Goal: Task Accomplishment & Management: Use online tool/utility

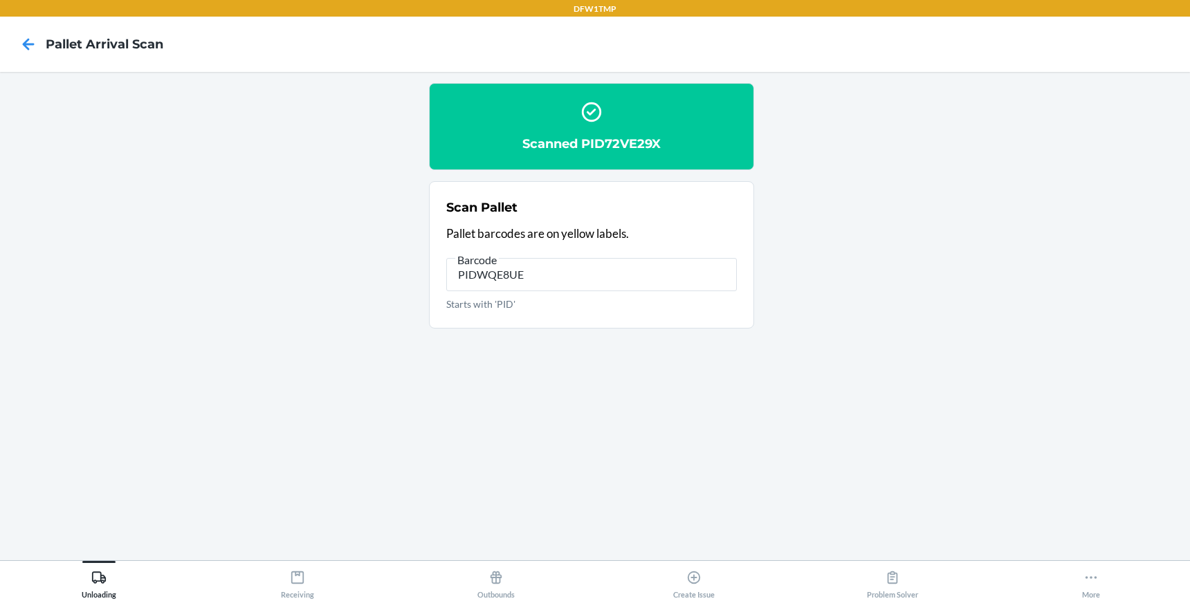
type input "PIDWQE8UEW"
type input "PID4DLDUQ2"
click at [1090, 578] on icon at bounding box center [1090, 577] width 15 height 15
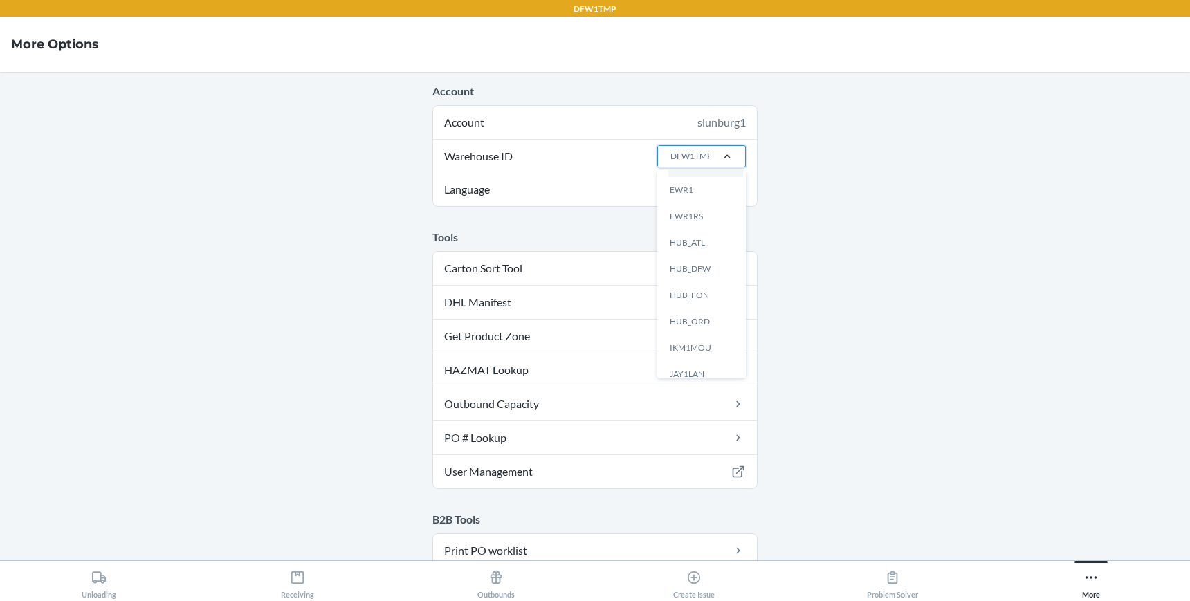
scroll to position [100, 0]
click at [693, 234] on div "HUB_ATL" at bounding box center [705, 243] width 75 height 26
click at [670, 163] on input "Warehouse ID option HUB_ATL focused, 7 of 25. 25 results available. Use Up and …" at bounding box center [669, 156] width 1 height 12
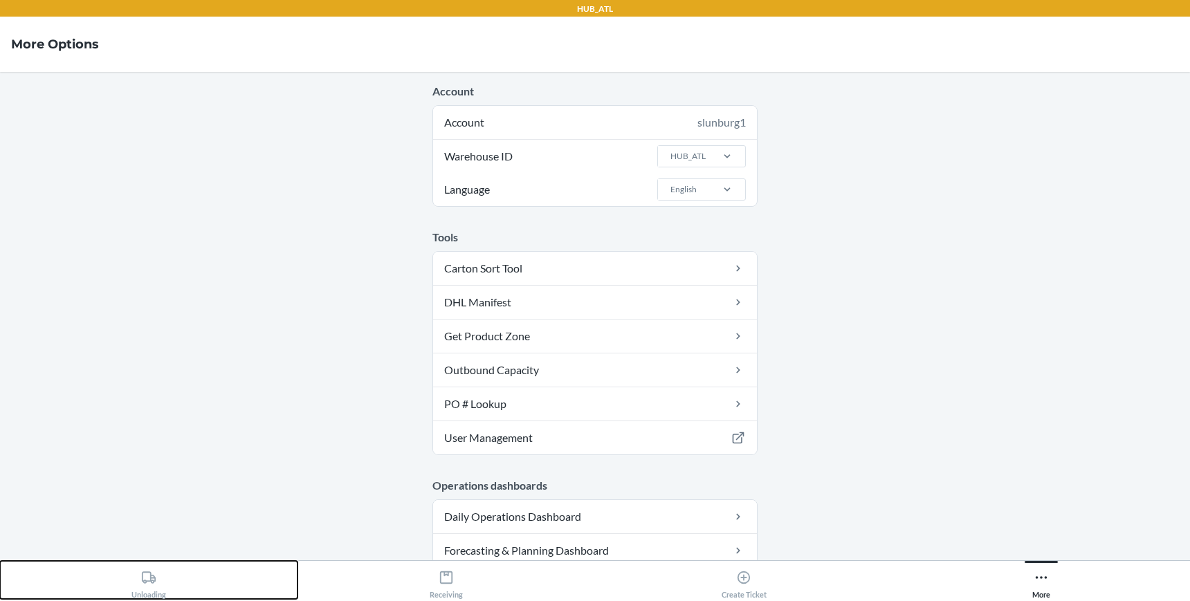
click at [147, 582] on icon at bounding box center [148, 577] width 15 height 15
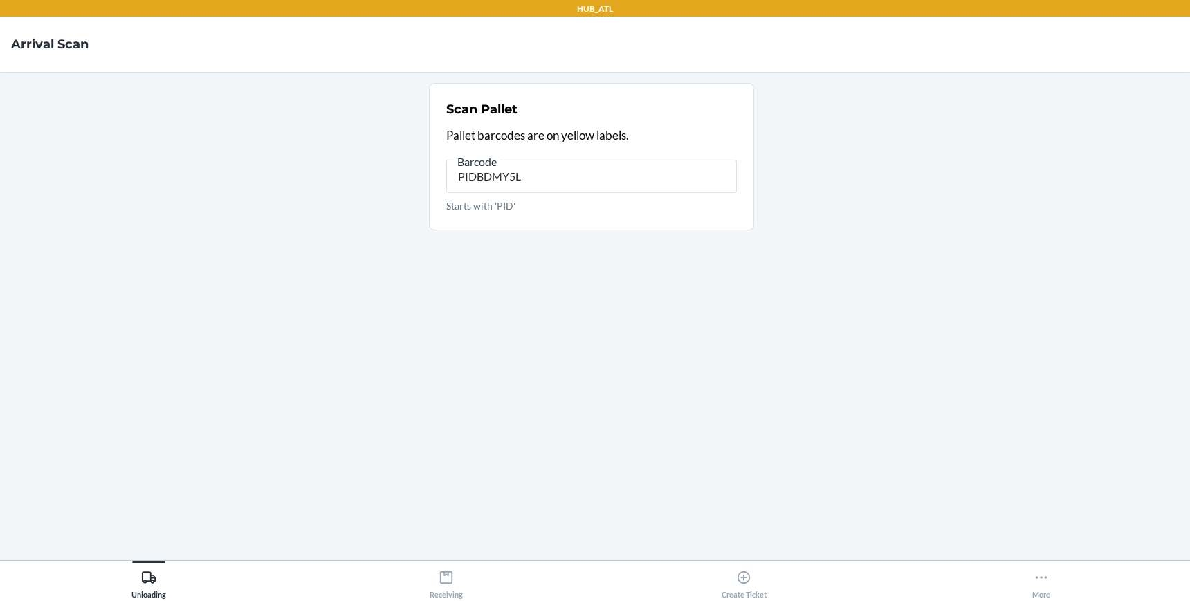
type input "PIDBDMY5LP"
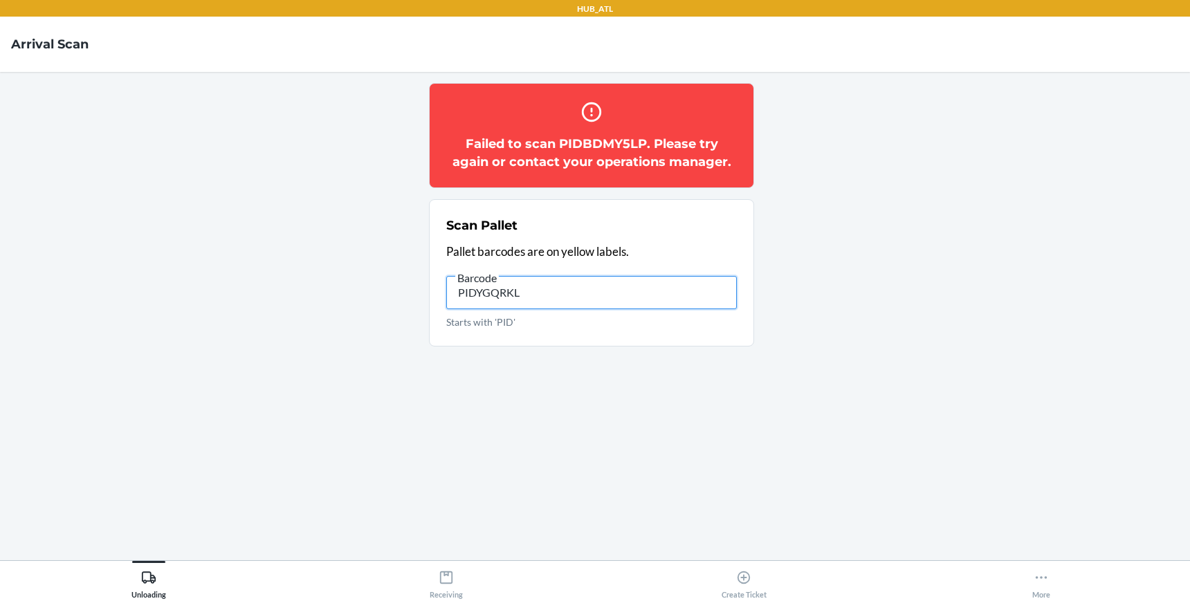
type input "PIDYGQRKLC"
type input "PID47H39SA"
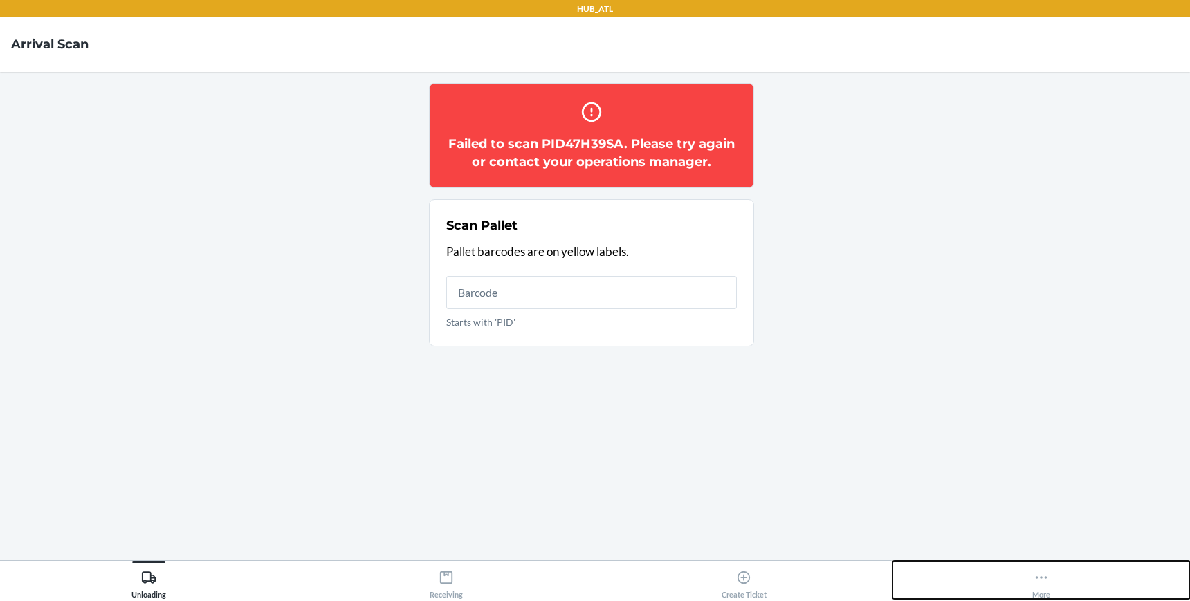
click at [1042, 583] on icon at bounding box center [1041, 577] width 15 height 15
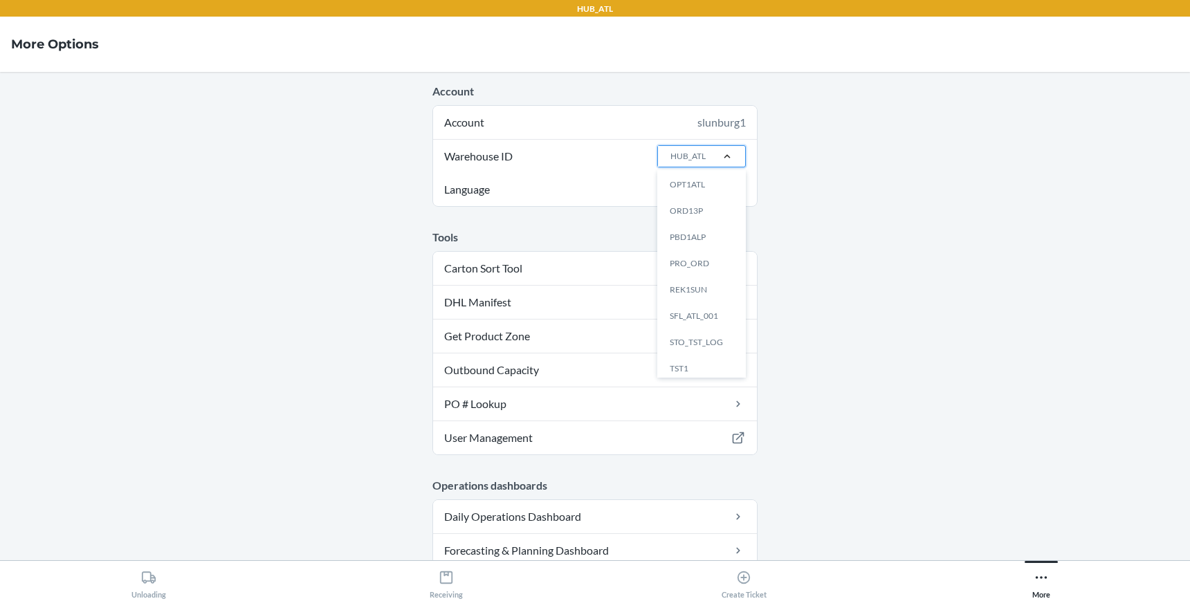
scroll to position [349, 0]
click at [697, 327] on div "SFL_ATL_001" at bounding box center [705, 336] width 75 height 26
click at [670, 163] on input "Warehouse ID option SFL_ATL_001 focused, 20 of 25. 25 results available. Use Up…" at bounding box center [669, 156] width 1 height 12
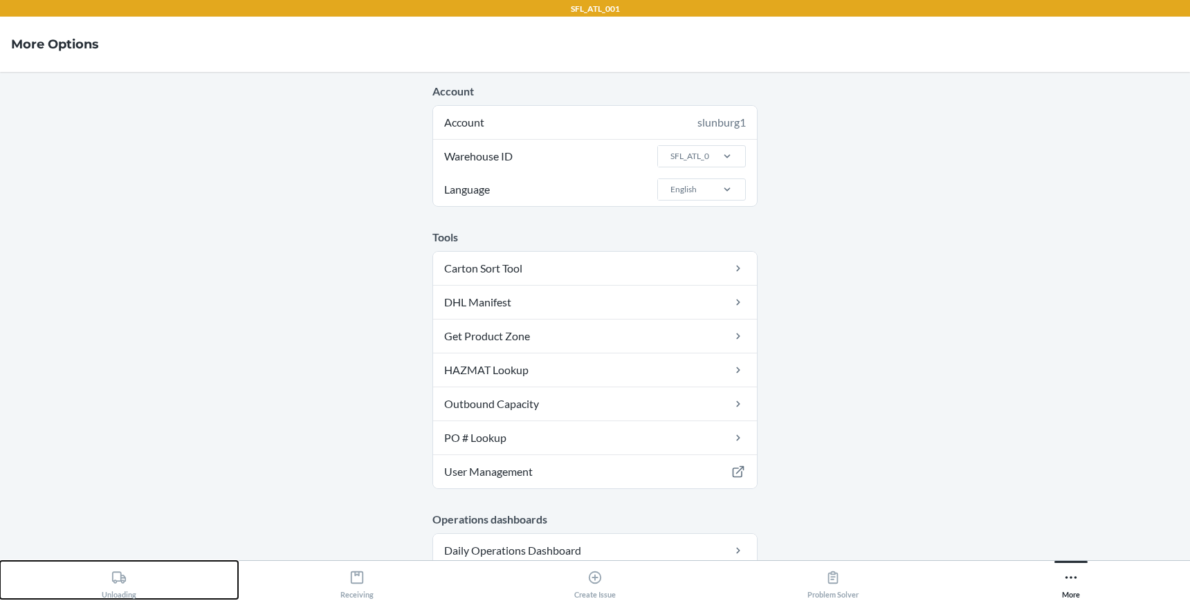
click at [105, 591] on div "Unloading" at bounding box center [119, 582] width 35 height 35
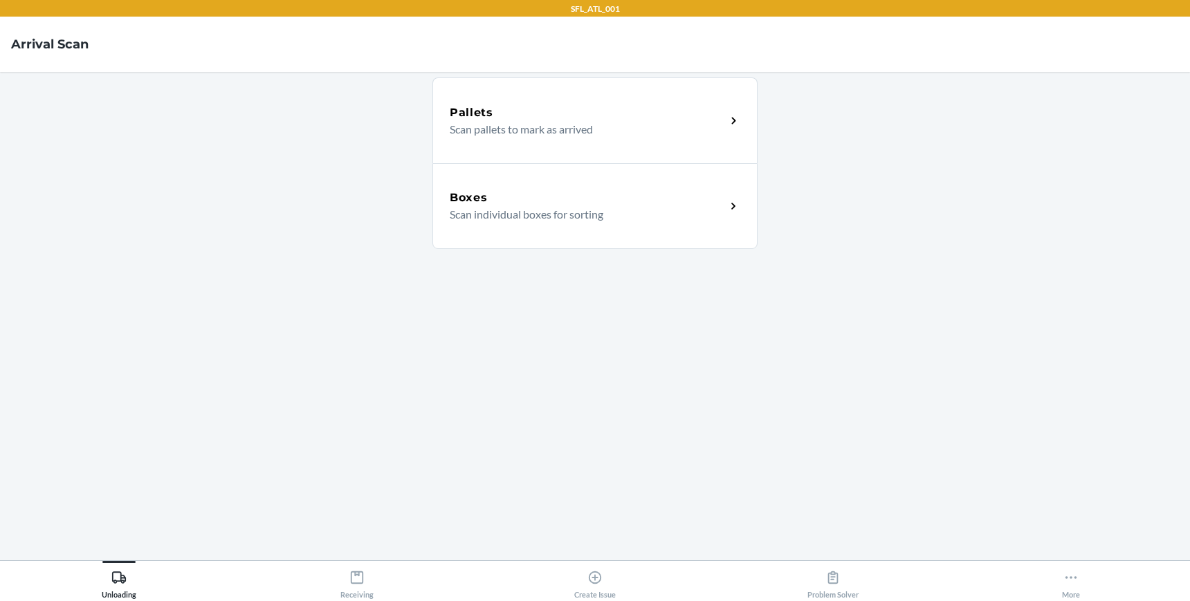
click at [616, 119] on div "Pallets" at bounding box center [588, 112] width 276 height 17
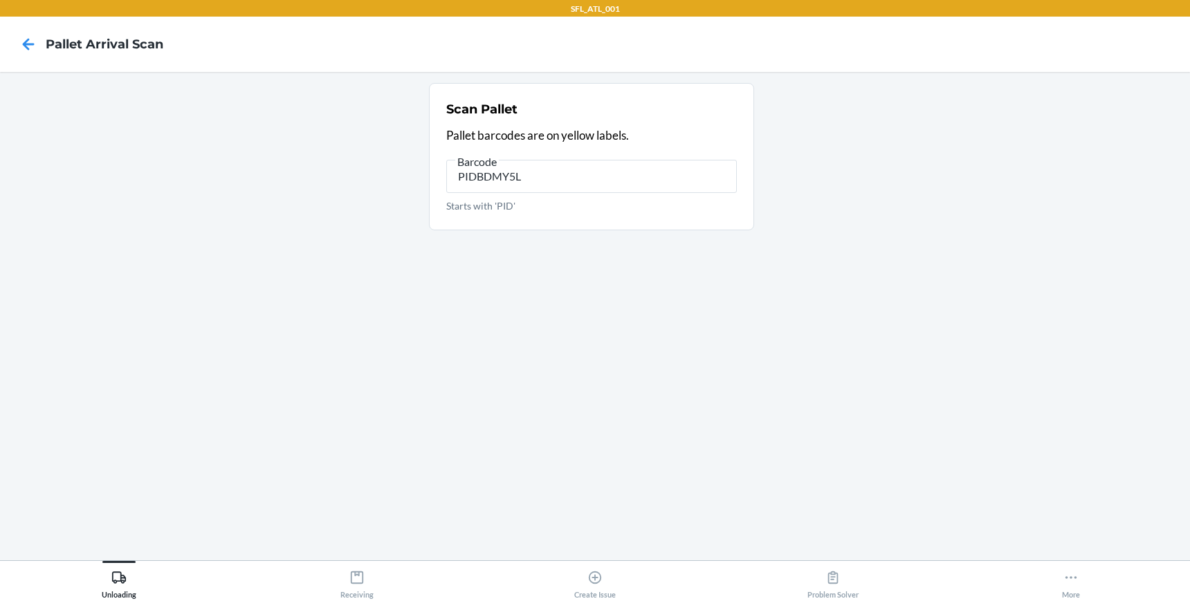
type input "PIDBDMY5LP"
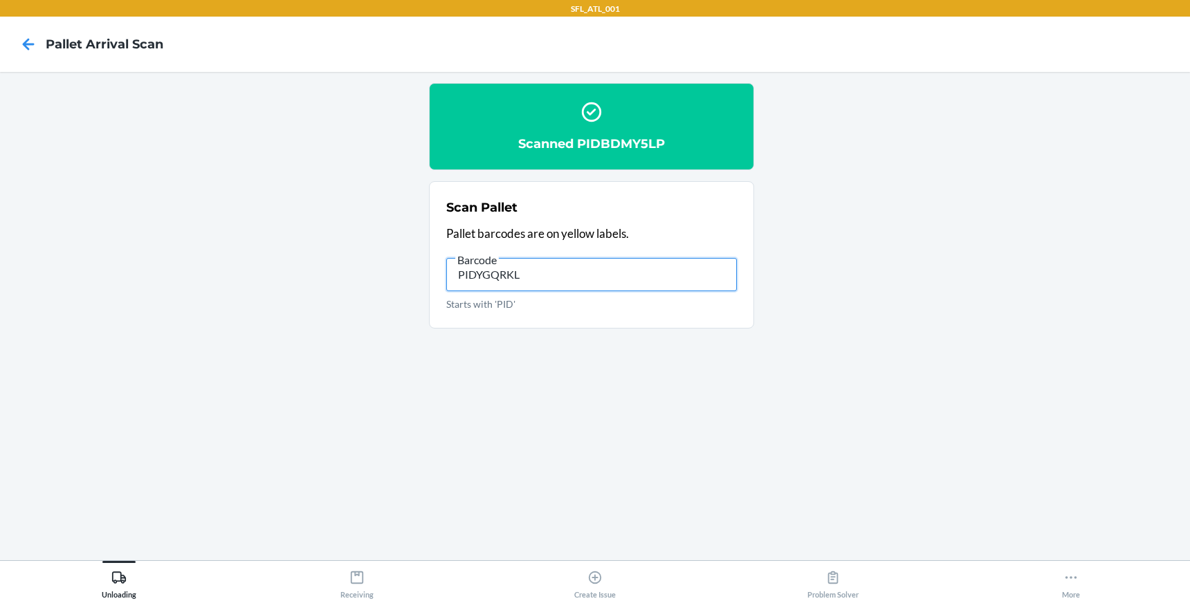
type input "PIDYGQRKLC"
type input "PID47H39SA"
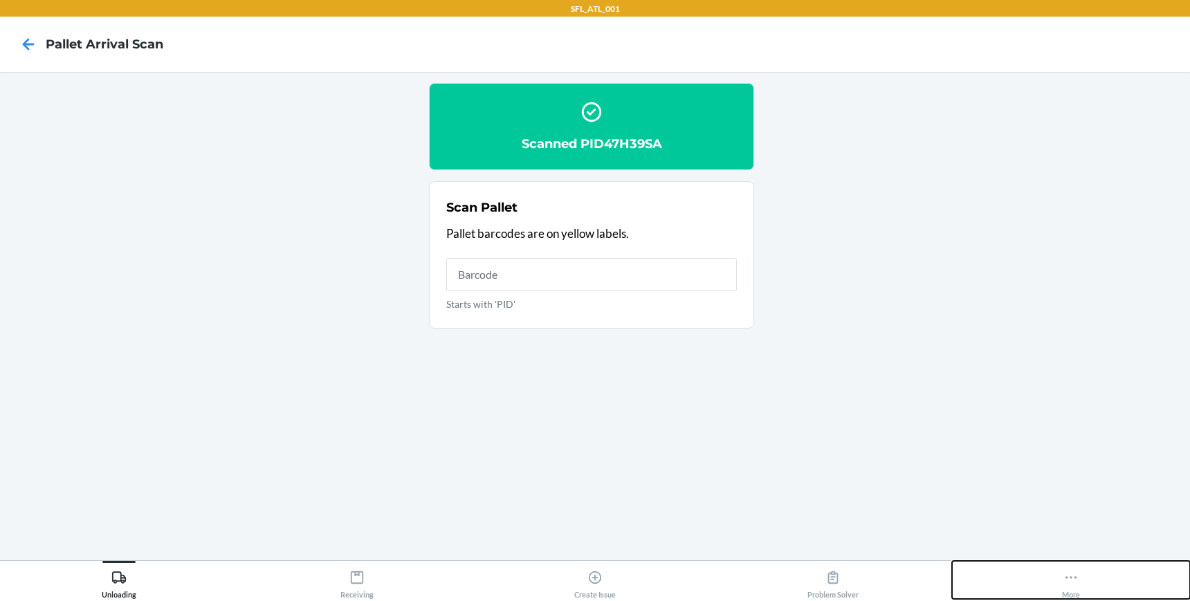
click at [1065, 578] on icon at bounding box center [1070, 577] width 15 height 15
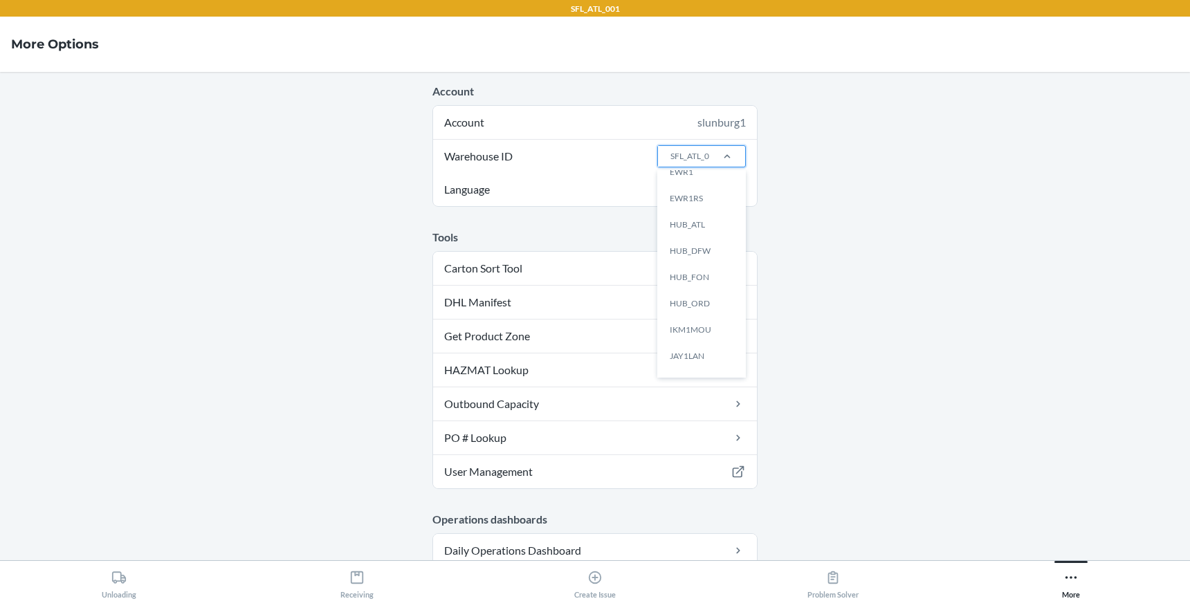
scroll to position [128, 0]
click at [701, 293] on div "HUB_ORD" at bounding box center [705, 295] width 75 height 26
click at [670, 163] on input "Warehouse ID option HUB_ORD focused, 10 of 25. 25 results available. Use Up and…" at bounding box center [669, 156] width 1 height 12
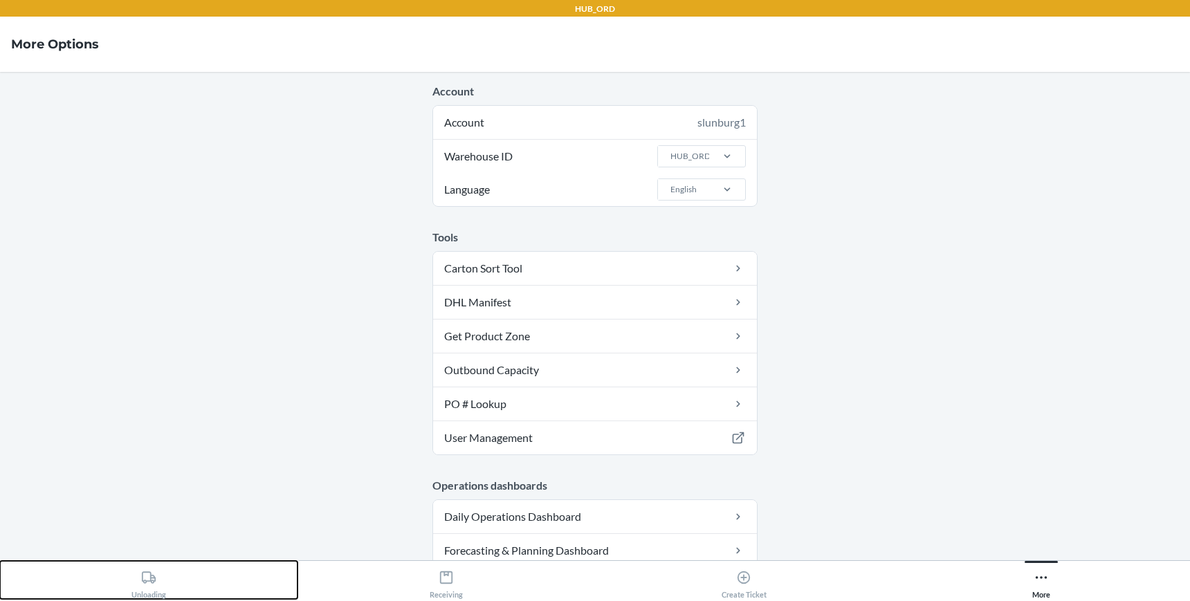
click at [143, 576] on icon at bounding box center [148, 577] width 15 height 15
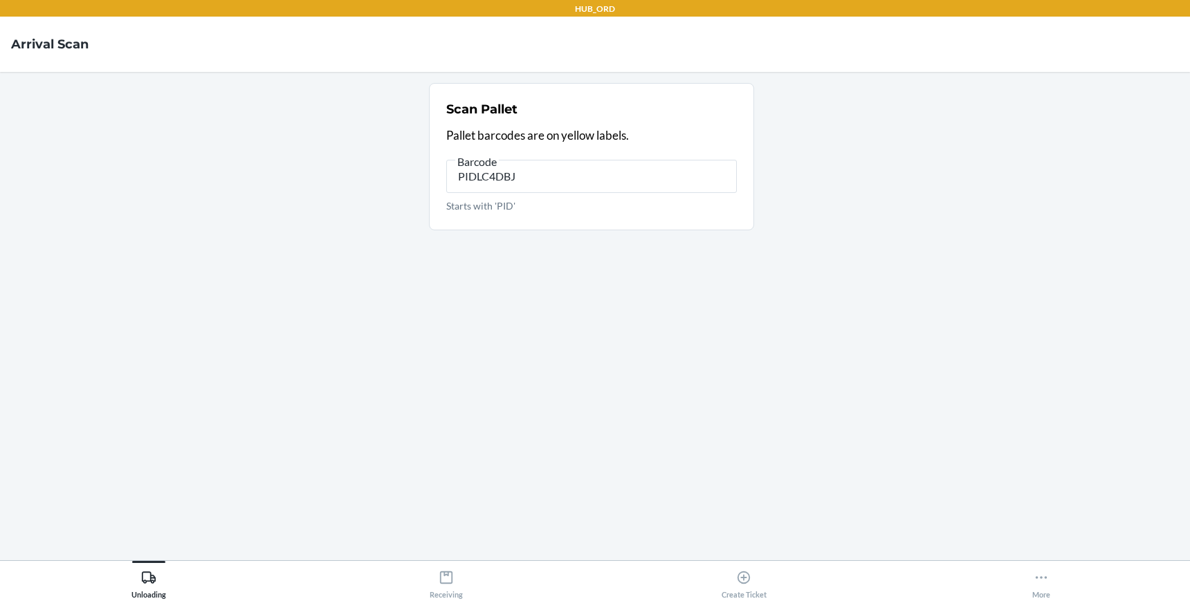
type input "PIDLC4DBJ8"
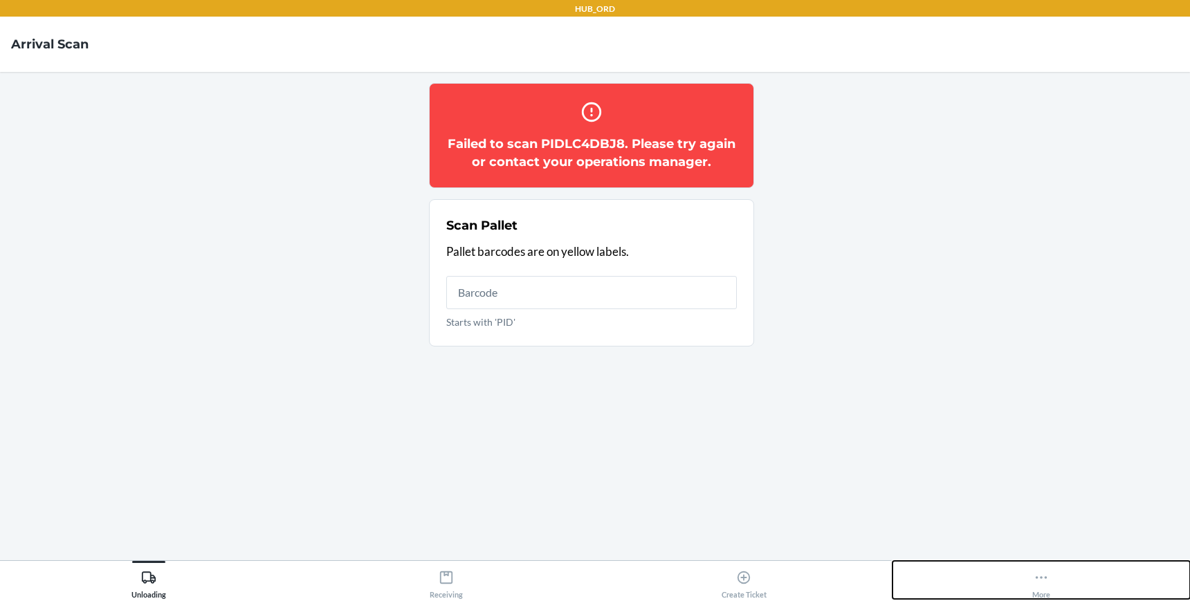
click at [1043, 577] on icon at bounding box center [1041, 577] width 15 height 15
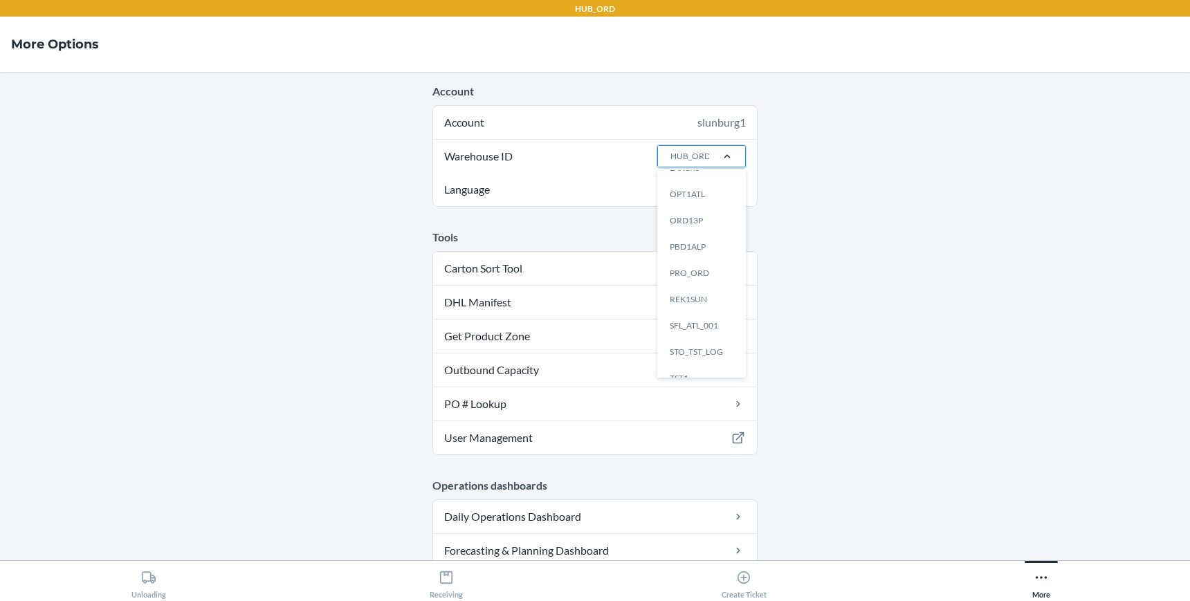
scroll to position [354, 0]
click at [681, 231] on div "ORD13P" at bounding box center [705, 227] width 75 height 26
click at [670, 163] on input "Warehouse ID option ORD13P focused, 16 of 25. 25 results available. Use Up and …" at bounding box center [669, 156] width 1 height 12
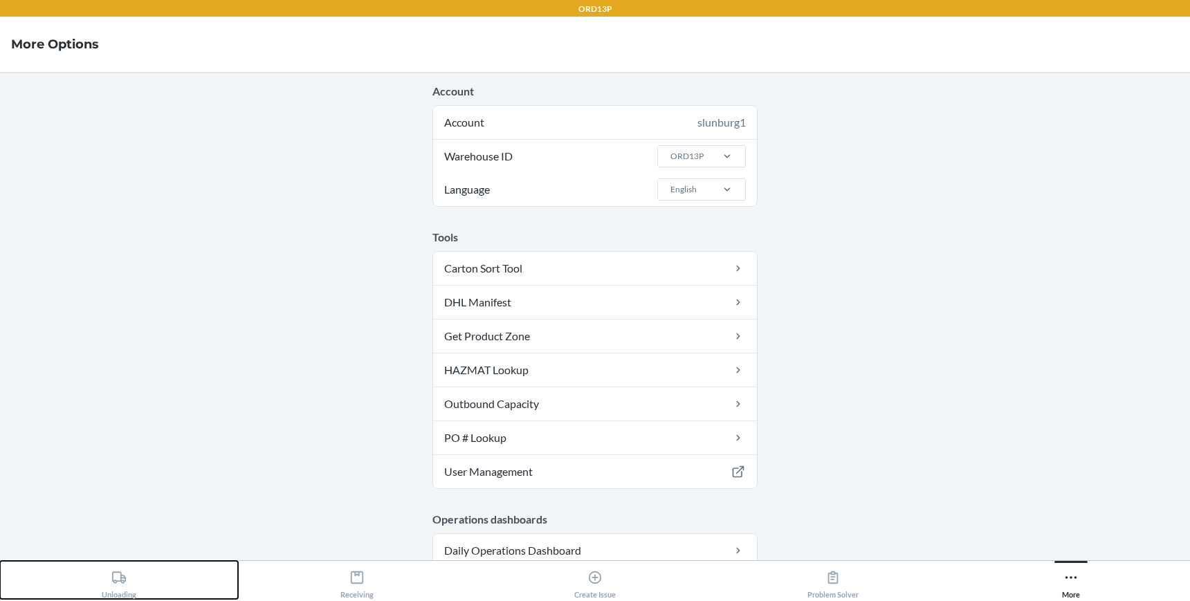
click at [111, 580] on div "Unloading" at bounding box center [119, 582] width 35 height 35
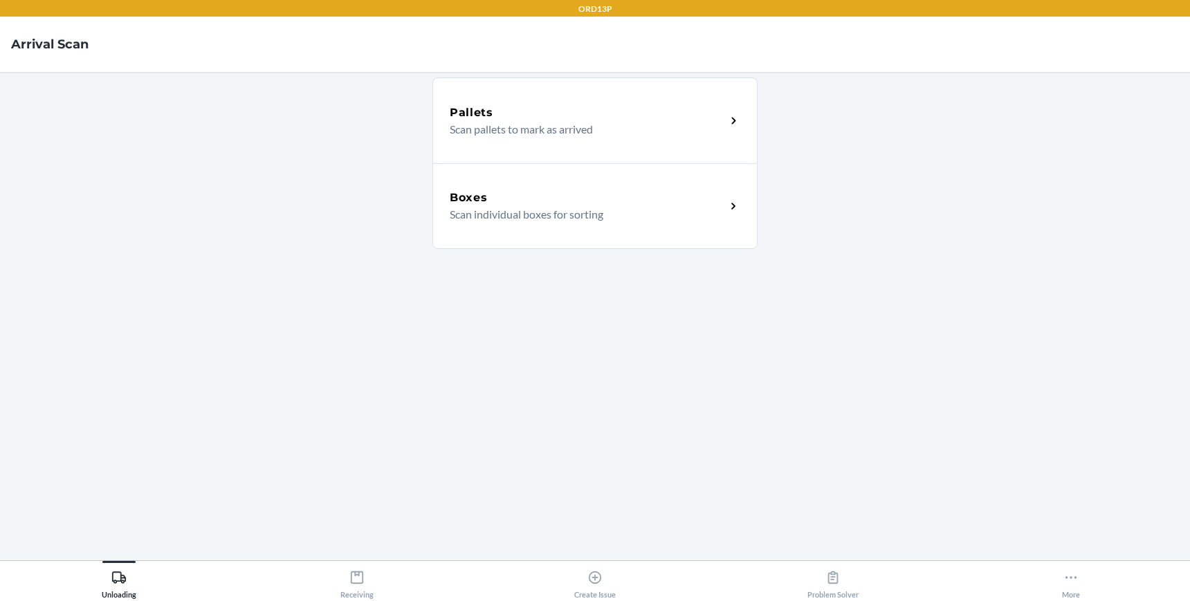
click at [576, 127] on p "Scan pallets to mark as arrived" at bounding box center [582, 129] width 265 height 17
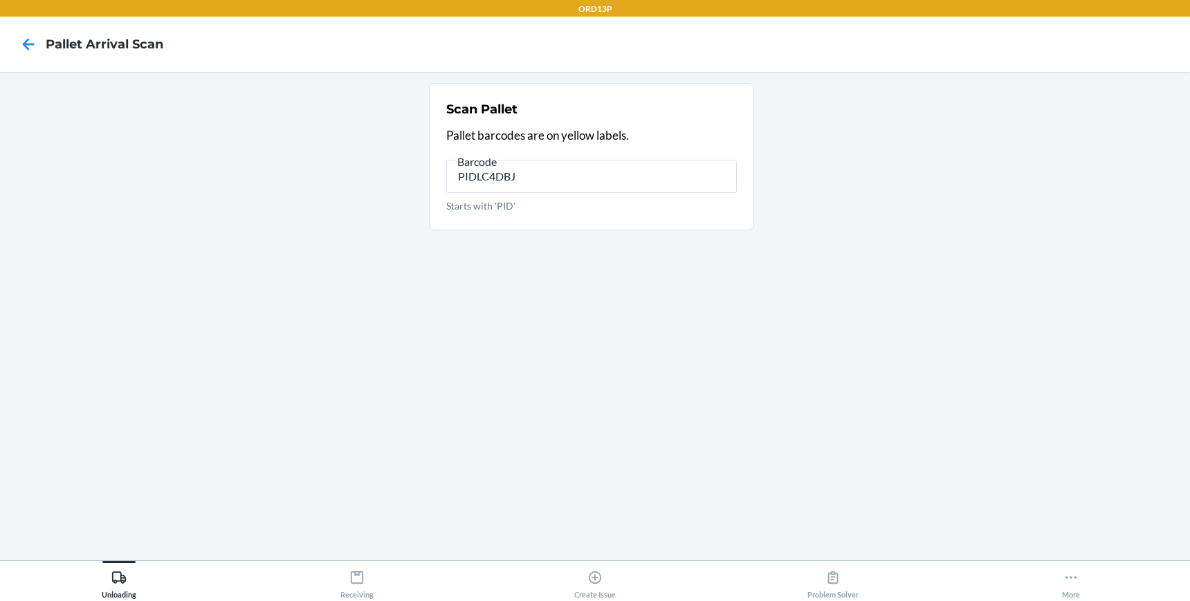
type input "PIDLC4DBJ8"
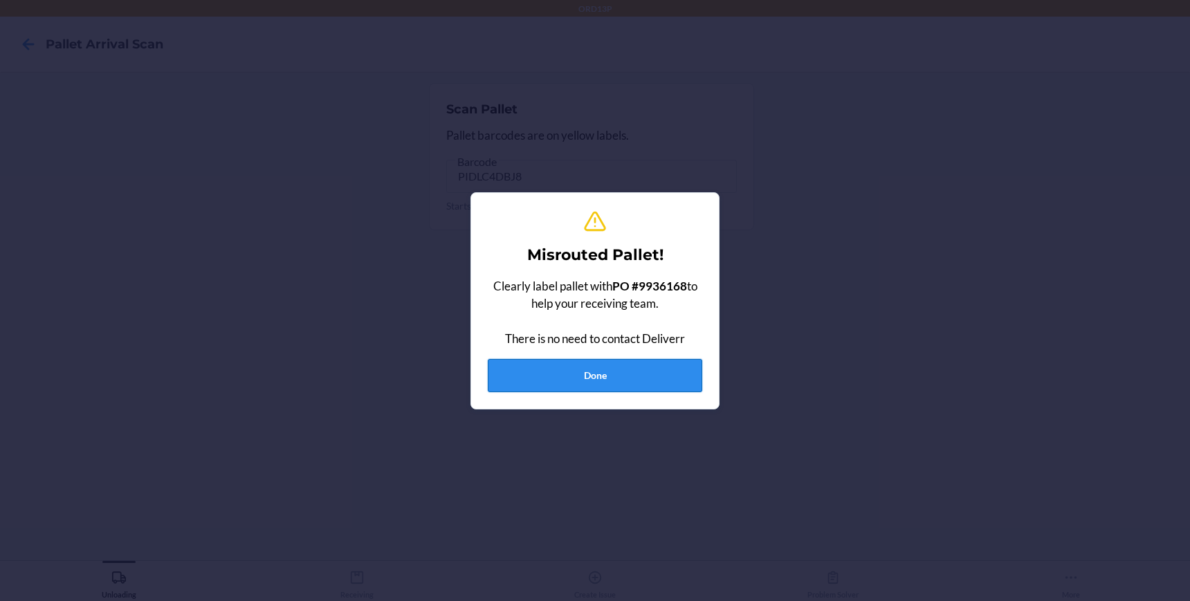
click at [556, 372] on button "Done" at bounding box center [595, 375] width 214 height 33
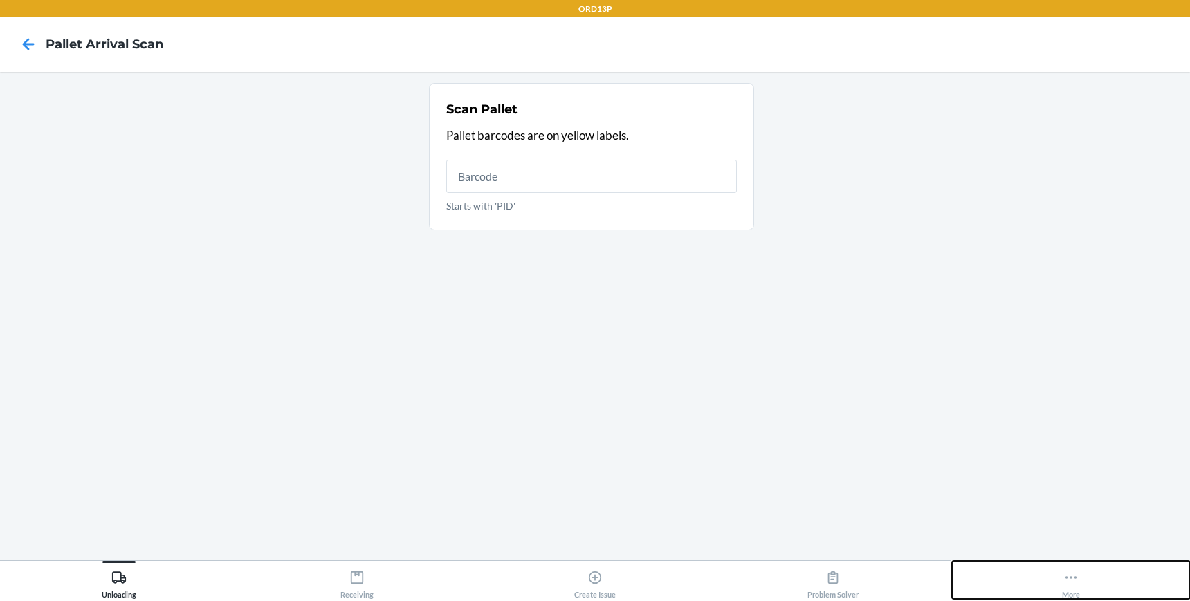
click at [1068, 574] on icon at bounding box center [1070, 577] width 15 height 15
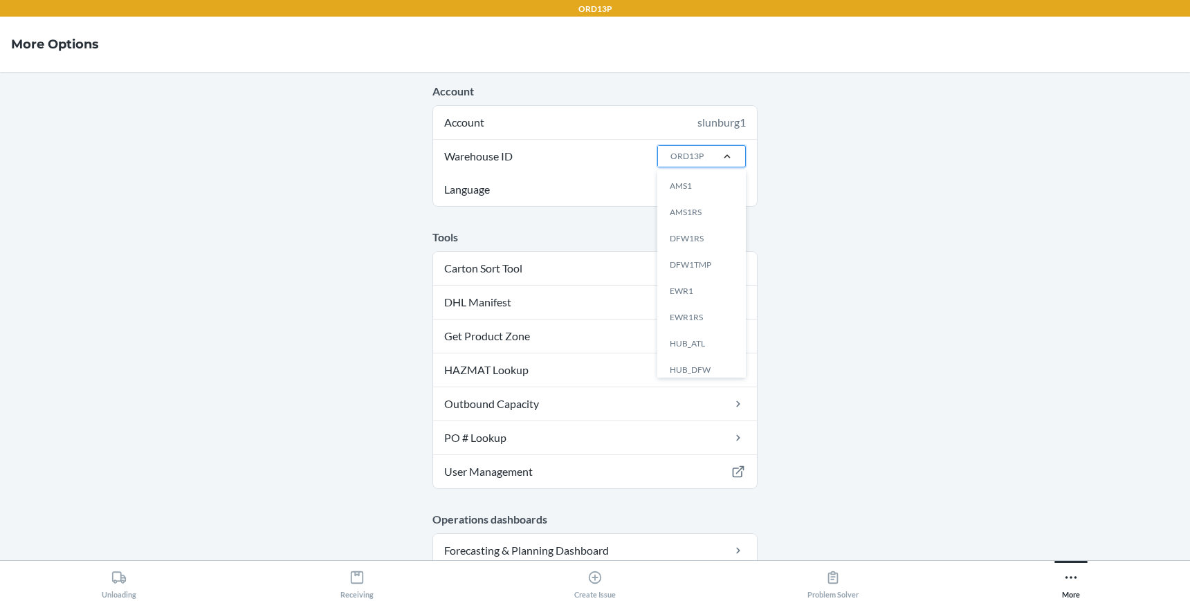
click at [732, 163] on div at bounding box center [727, 156] width 36 height 14
click at [670, 163] on input "Warehouse ID option AMS1 focused, 1 of 25. 25 results available. Use Up and Dow…" at bounding box center [669, 156] width 1 height 12
click at [704, 302] on div "PRO_ORD" at bounding box center [705, 303] width 75 height 26
click at [670, 163] on input "Warehouse ID option PRO_ORD focused, 0 of 25. 25 results available. Use Up and …" at bounding box center [669, 156] width 1 height 12
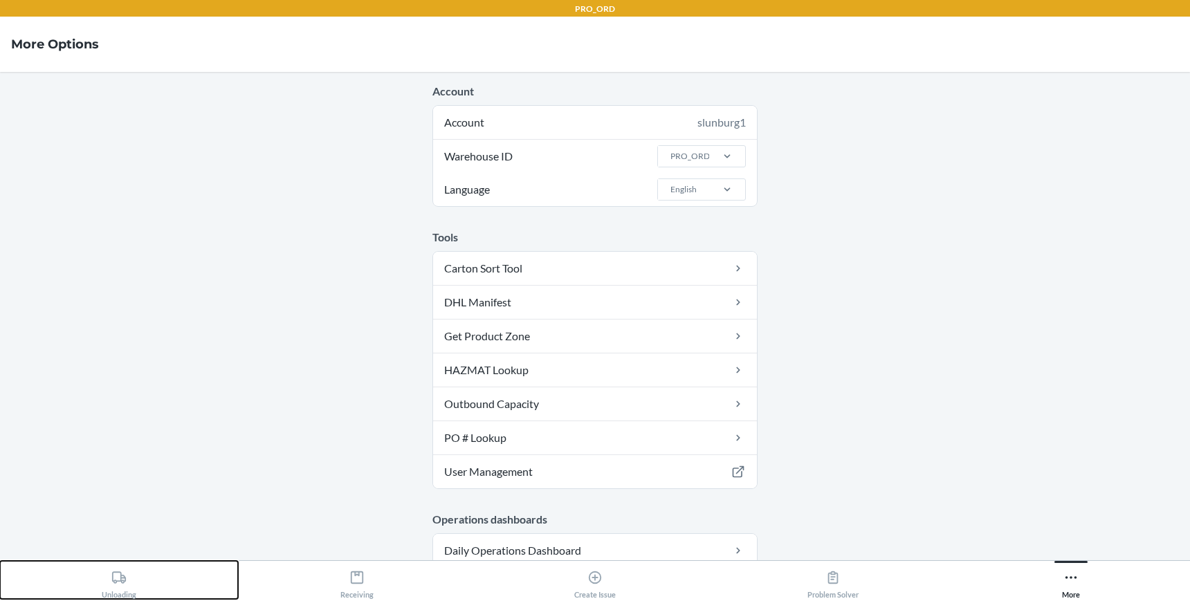
click at [112, 579] on icon at bounding box center [119, 577] width 14 height 12
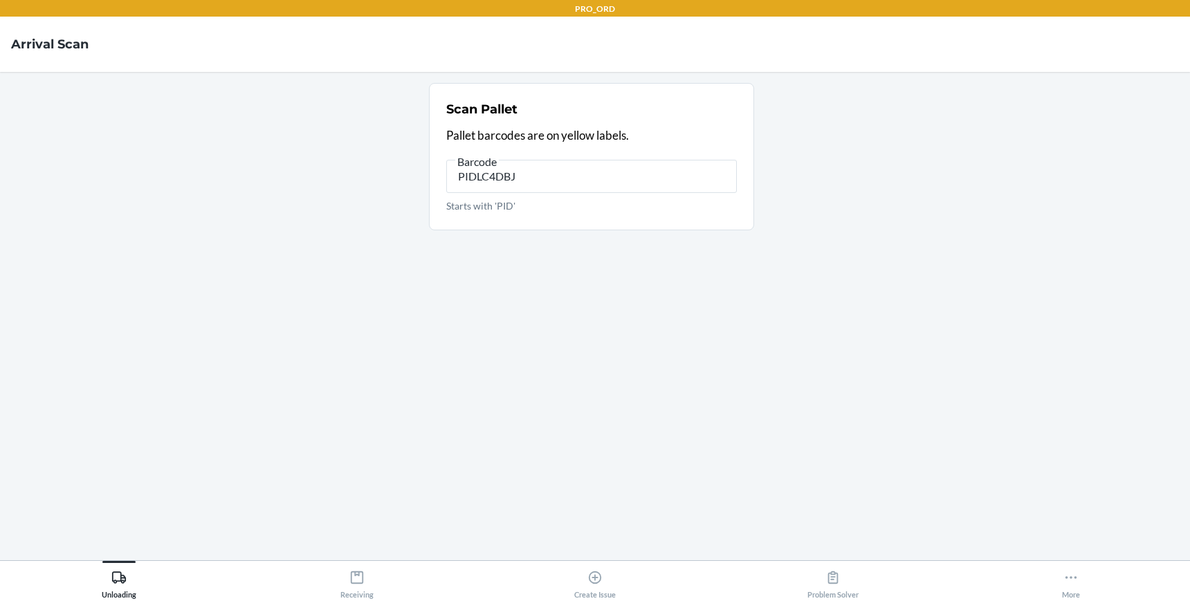
type input "PIDLC4DBJ8"
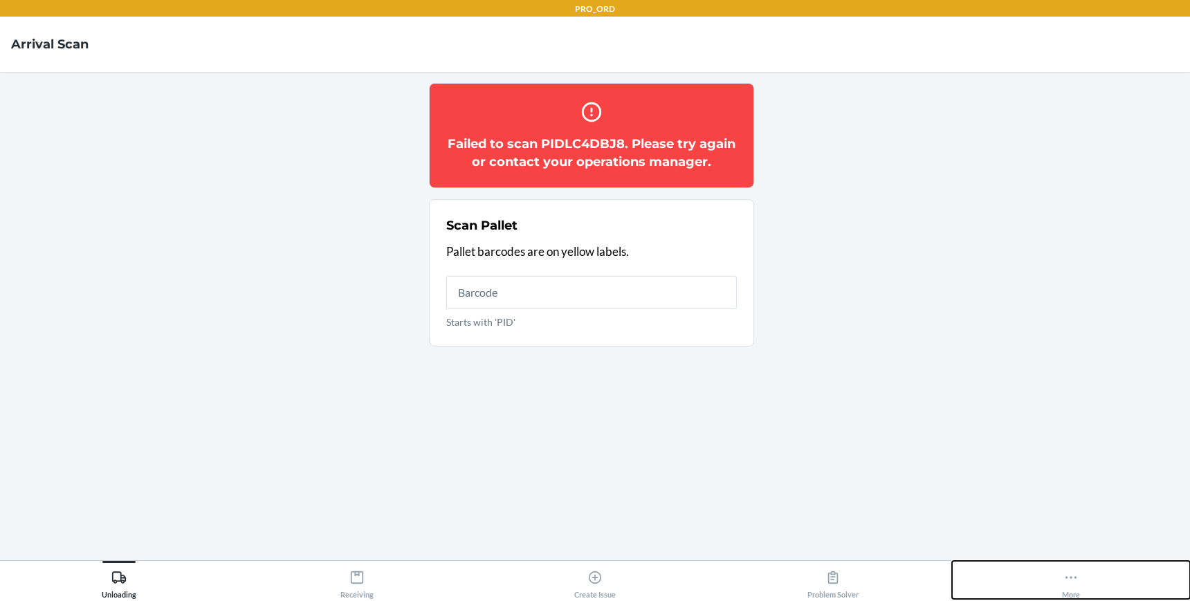
click at [1070, 586] on div "More" at bounding box center [1071, 582] width 18 height 35
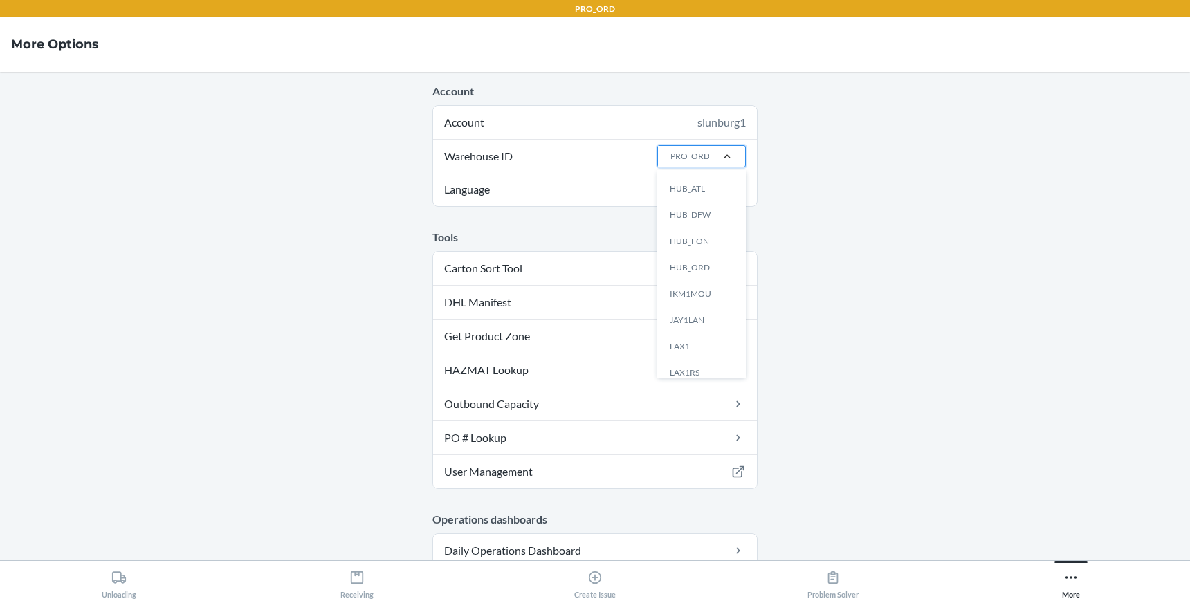
scroll to position [156, 0]
click at [695, 262] on div "HUB_ORD" at bounding box center [705, 266] width 75 height 26
click at [670, 163] on input "Warehouse ID option HUB_ORD focused, 10 of 25. 25 results available. Use Up and…" at bounding box center [669, 156] width 1 height 12
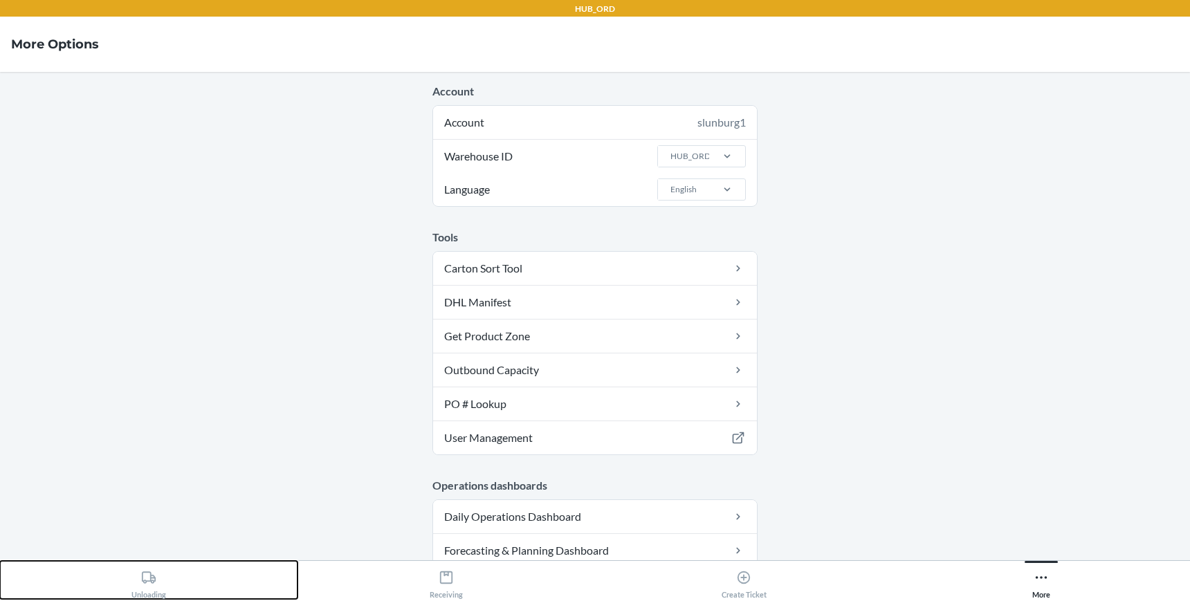
click at [147, 581] on icon at bounding box center [149, 577] width 14 height 12
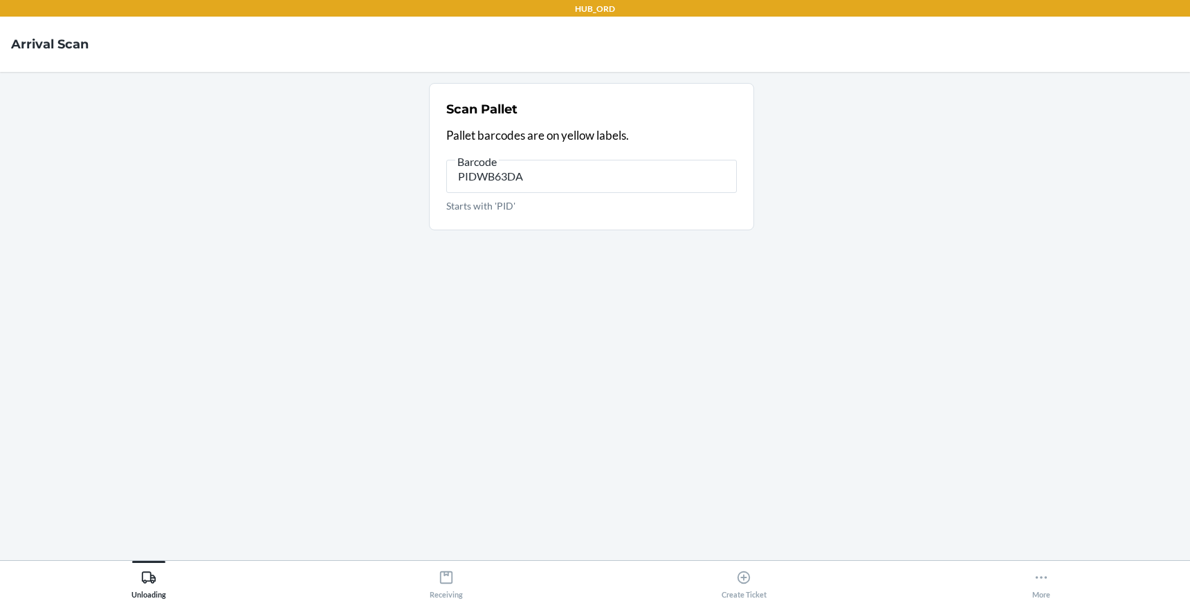
type input "PIDWB63DAU"
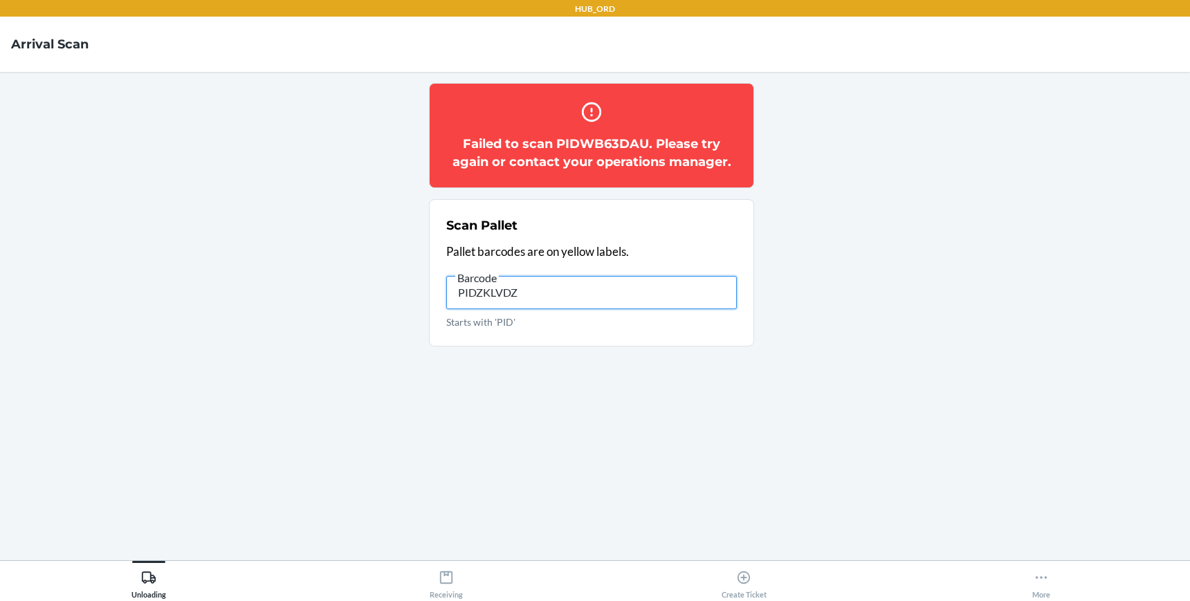
type input "PIDZKLVDZL"
type input "PIDT2W4MXL"
type input "PIDA8VAKDE"
type input "P"
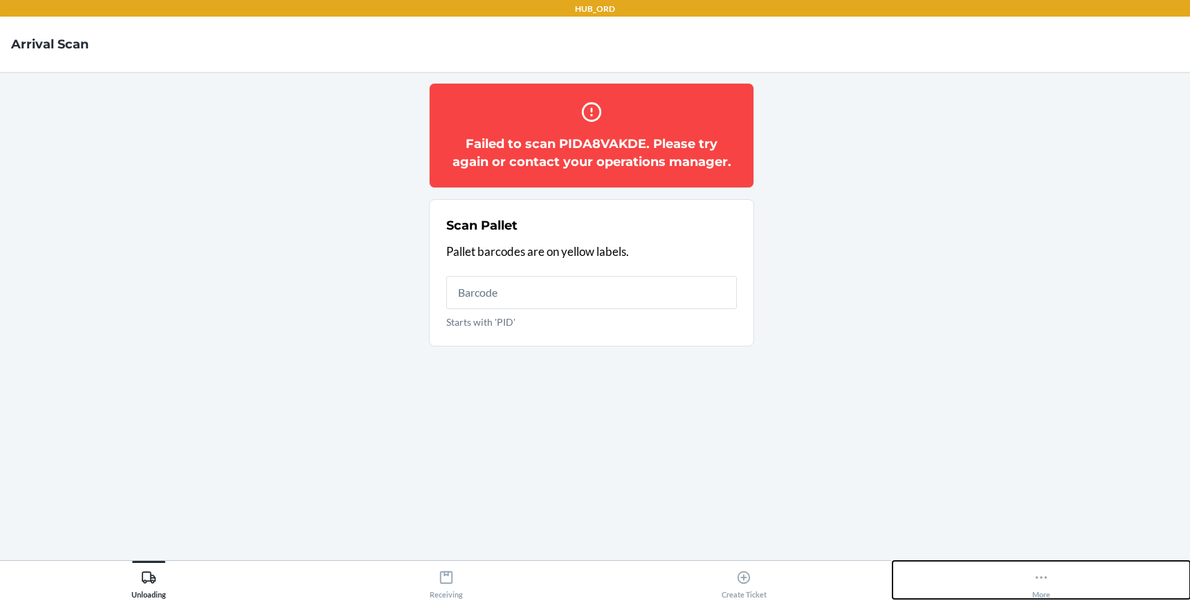
click at [1044, 592] on div "More" at bounding box center [1041, 582] width 18 height 35
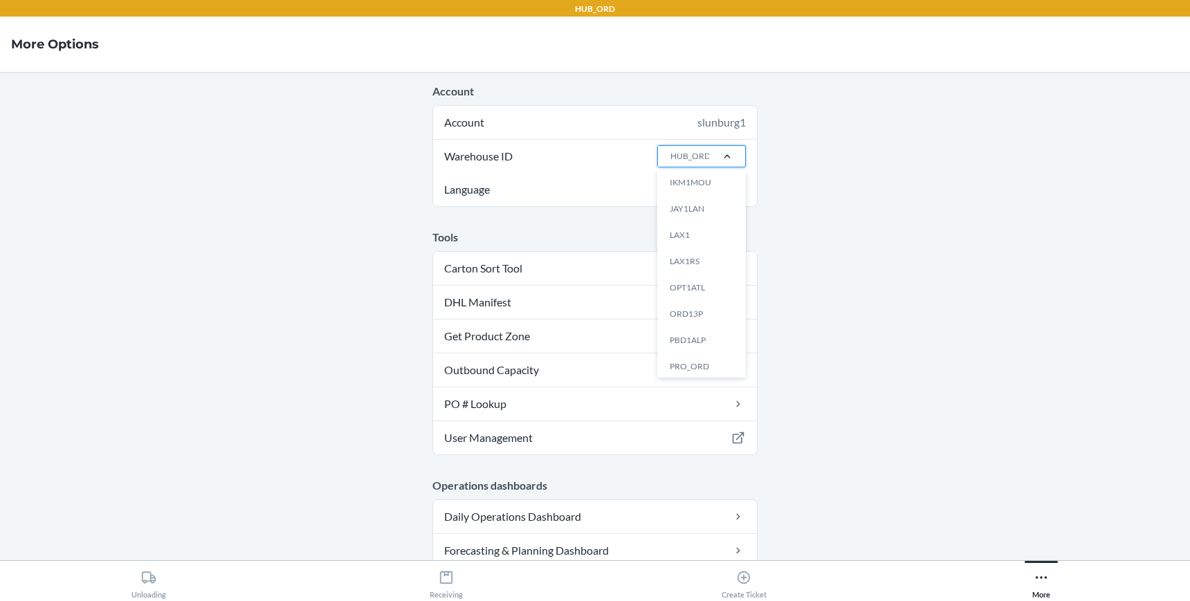
scroll to position [270, 0]
click at [689, 361] on div "PRO_ORD" at bounding box center [705, 363] width 75 height 26
click at [670, 163] on input "Warehouse ID option PRO_ORD focused, 18 of 25. 25 results available. Use Up and…" at bounding box center [669, 156] width 1 height 12
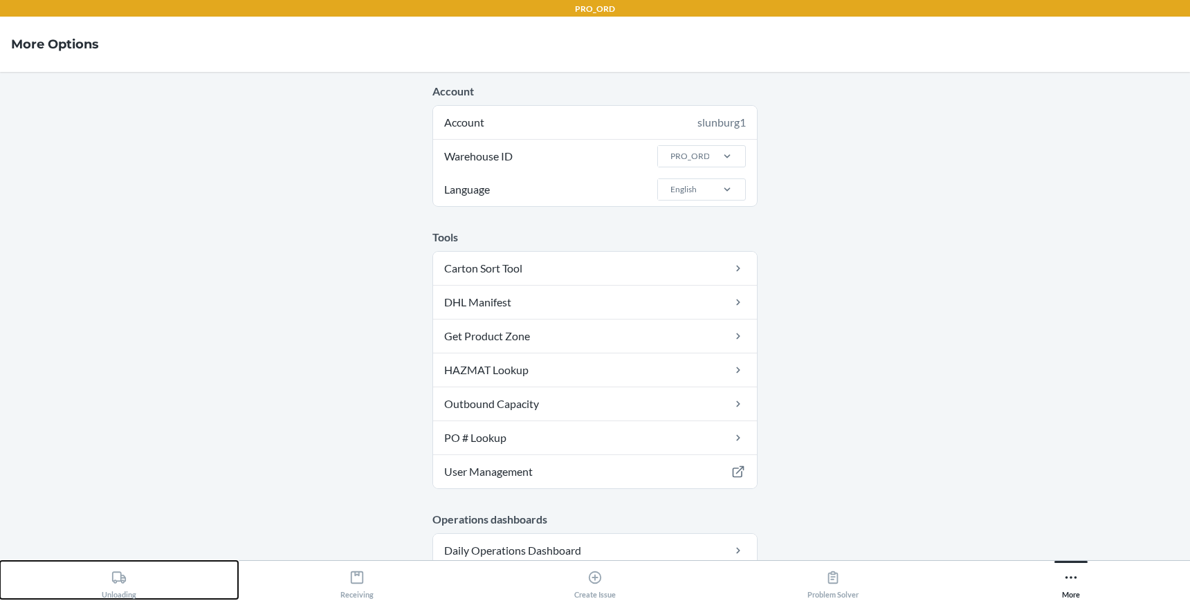
click at [133, 574] on div "Unloading" at bounding box center [119, 582] width 35 height 35
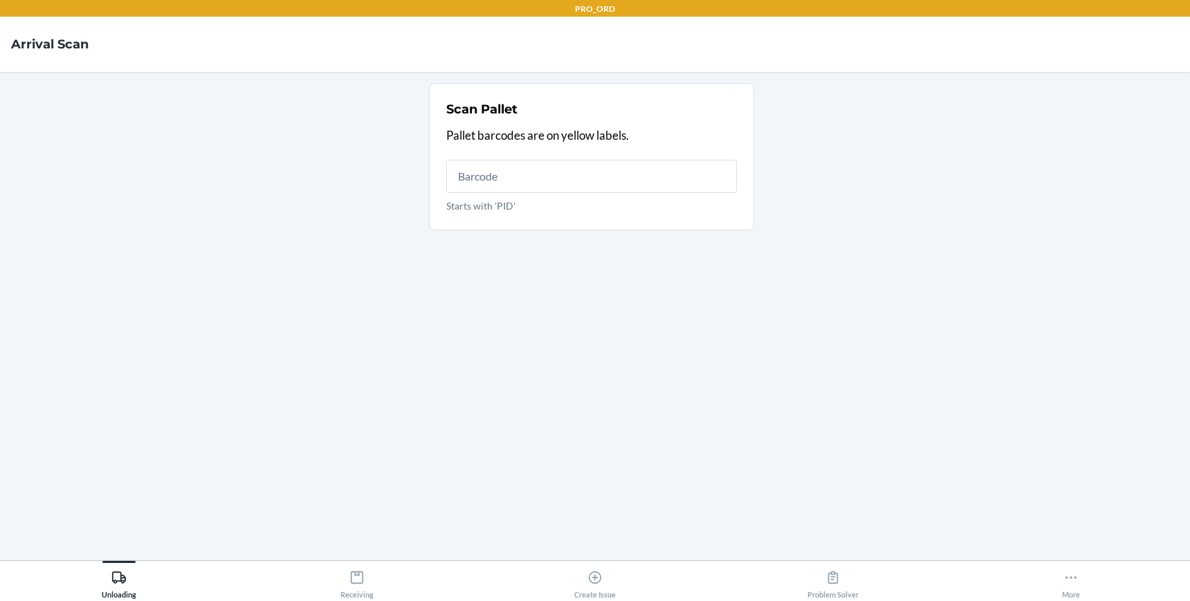
type input "P"
type input "PIDWB63DAU"
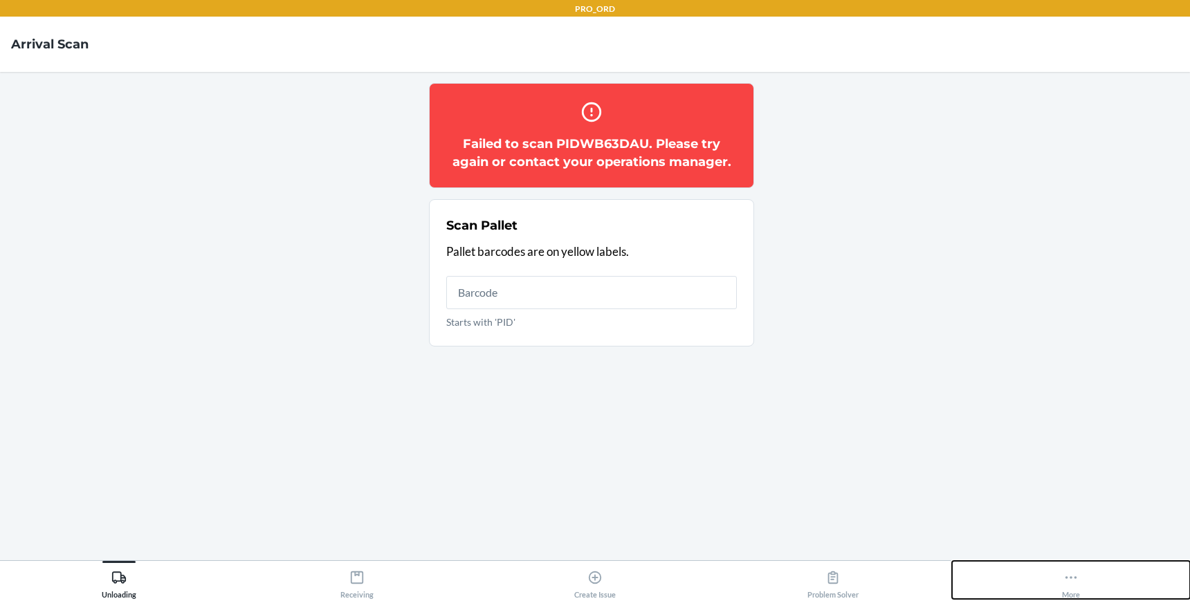
click at [1072, 586] on div "More" at bounding box center [1071, 582] width 18 height 35
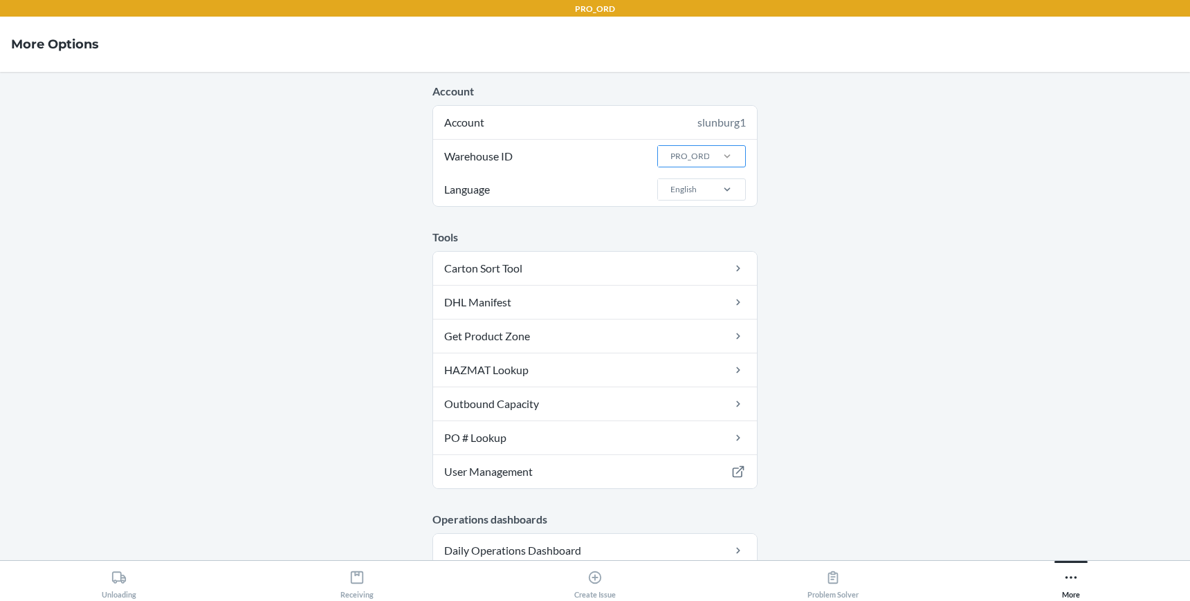
click at [729, 157] on div at bounding box center [727, 156] width 36 height 14
click at [670, 157] on input "Warehouse ID PRO_ORD" at bounding box center [669, 156] width 1 height 12
click at [705, 345] on div "ORD13P" at bounding box center [705, 351] width 75 height 26
click at [670, 163] on input "Warehouse ID option ORD13P focused, 16 of 25. 25 results available. Use Up and …" at bounding box center [669, 156] width 1 height 12
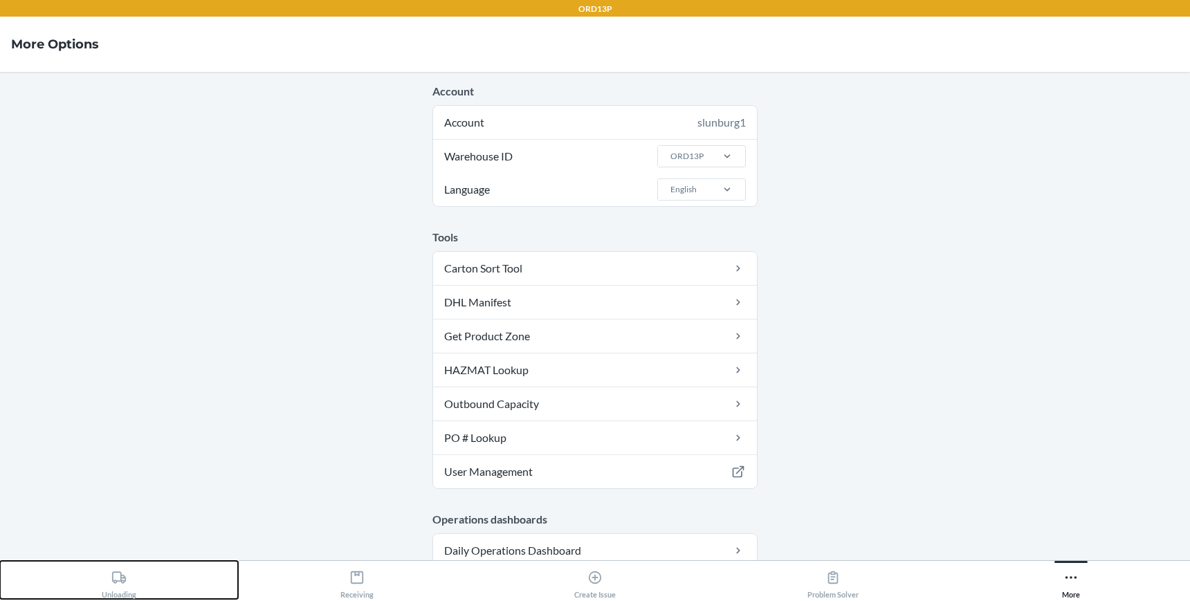
click at [116, 585] on div "Unloading" at bounding box center [119, 582] width 35 height 35
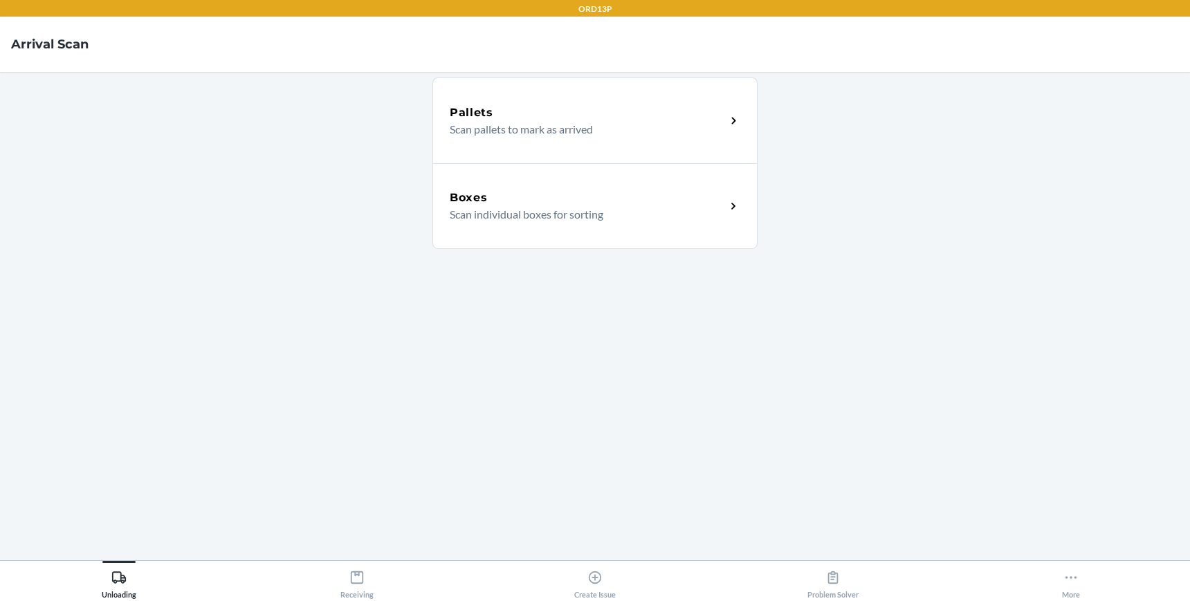
click at [544, 98] on div "Pallets Scan pallets to mark as arrived" at bounding box center [594, 120] width 325 height 86
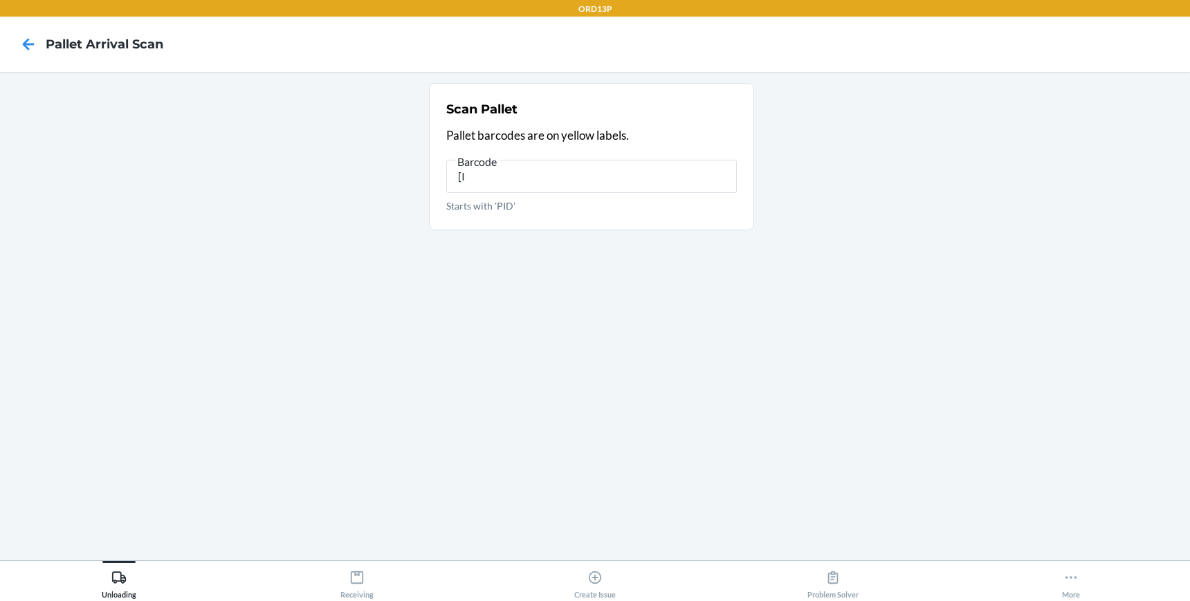
type input "["
type input "PIDWB63DAU"
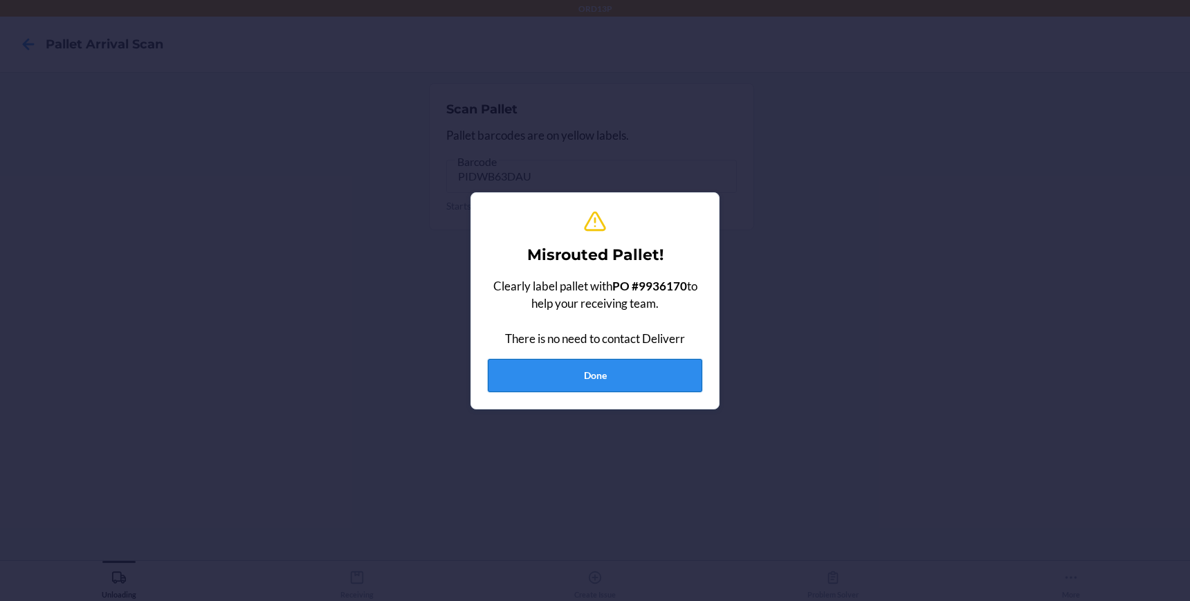
click at [603, 385] on button "Done" at bounding box center [595, 375] width 214 height 33
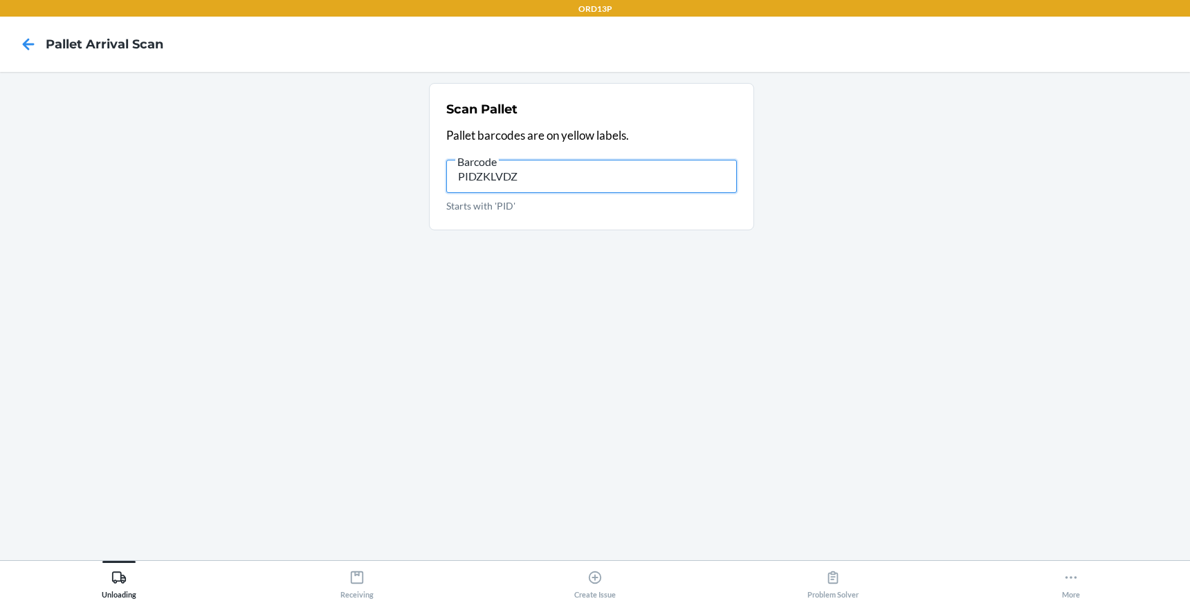
type input "PIDZKLVDZL"
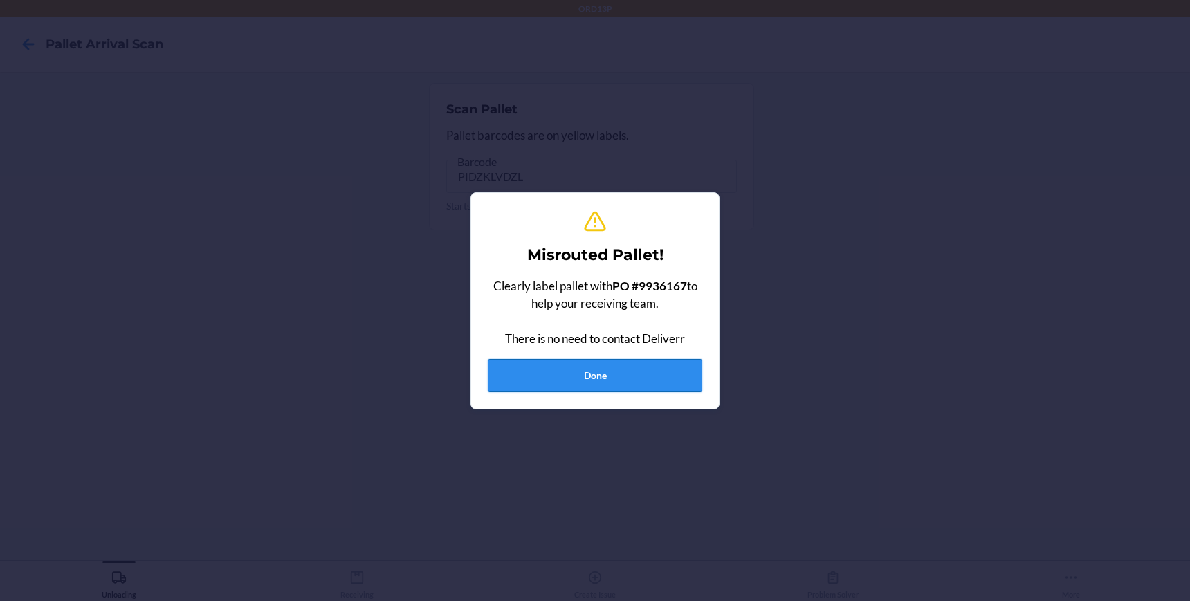
click at [621, 379] on button "Done" at bounding box center [595, 375] width 214 height 33
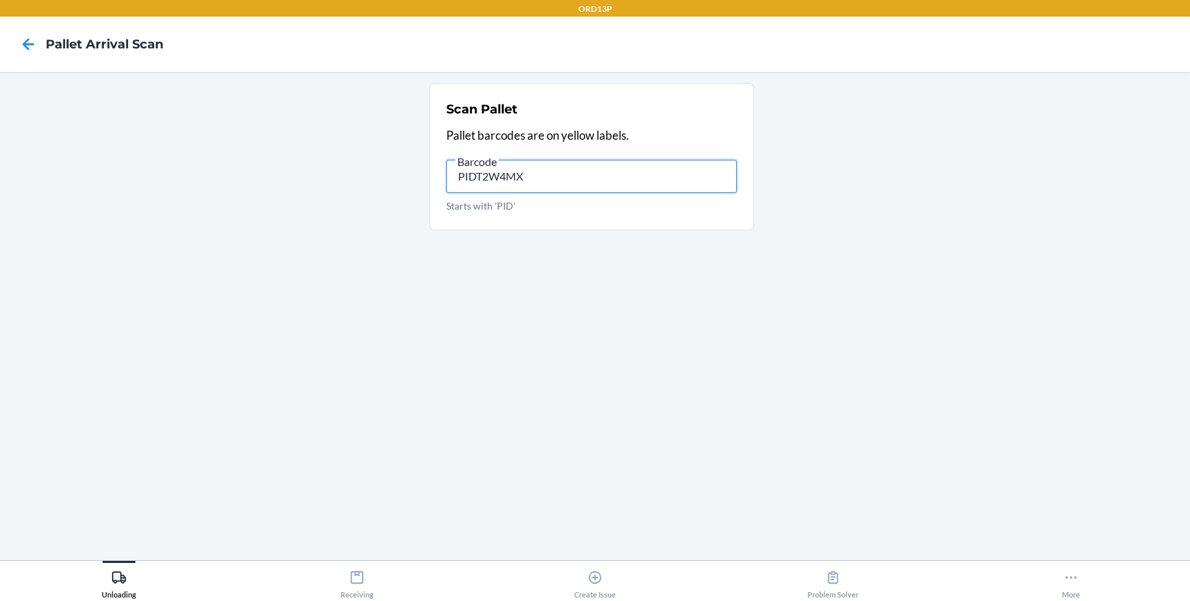
type input "PIDT2W4MXL"
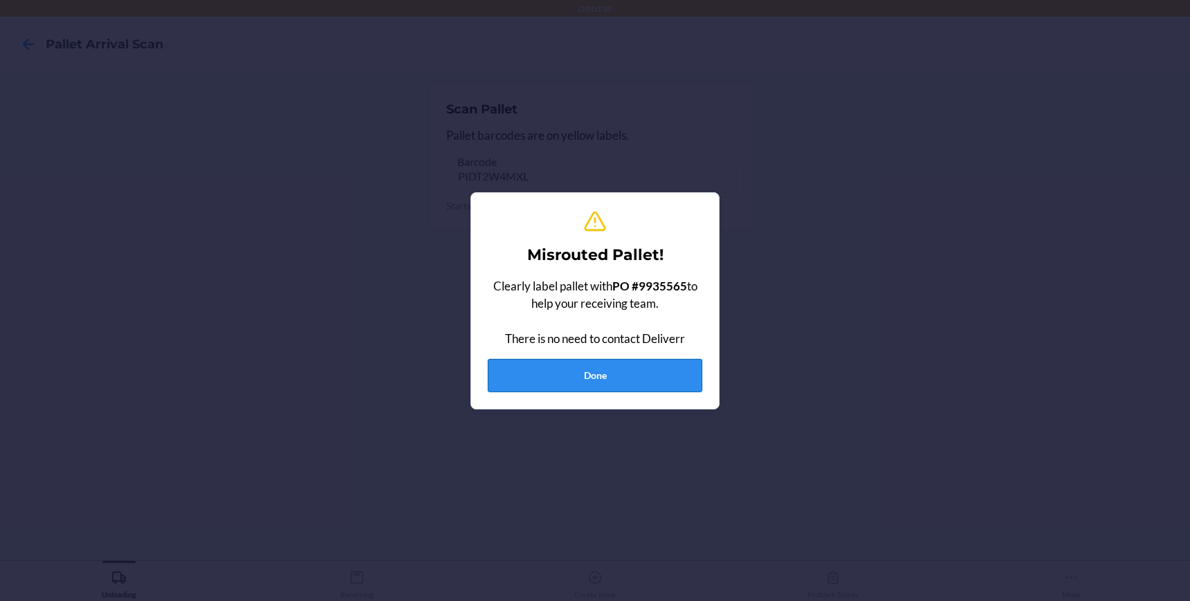
click at [654, 370] on button "Done" at bounding box center [595, 375] width 214 height 33
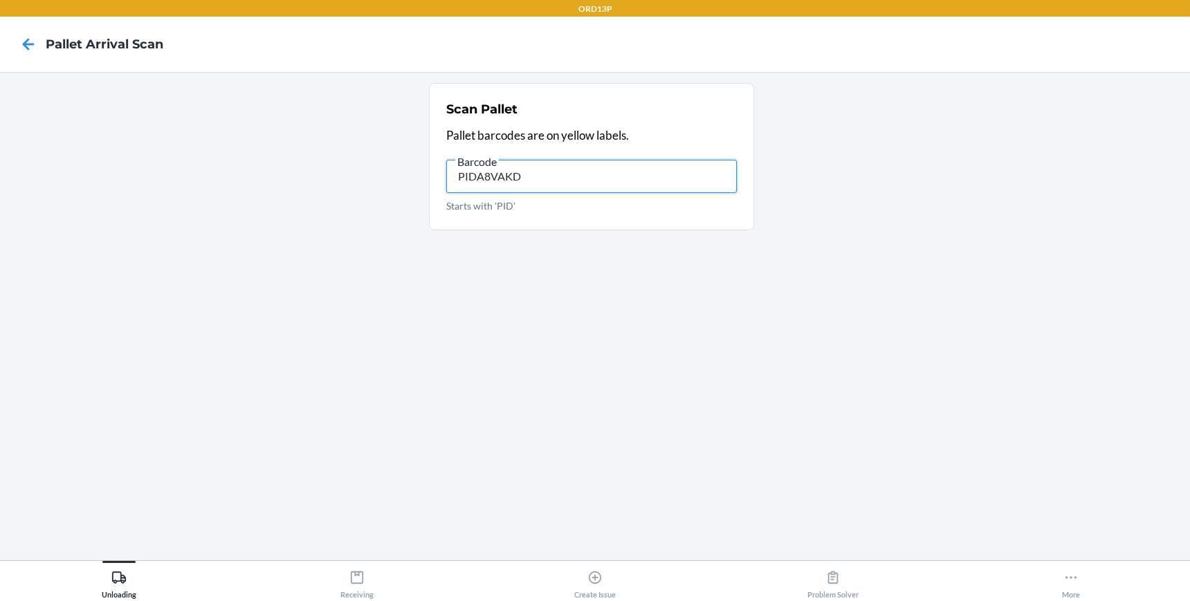
type input "PIDA8VAKDE"
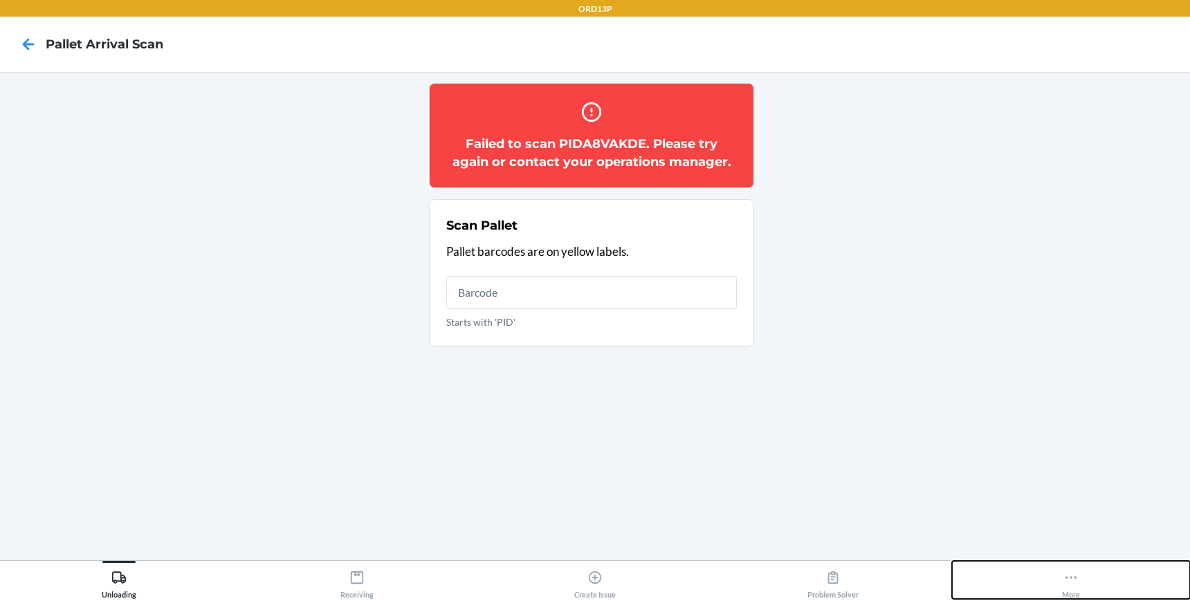
click at [1064, 578] on icon at bounding box center [1070, 577] width 15 height 15
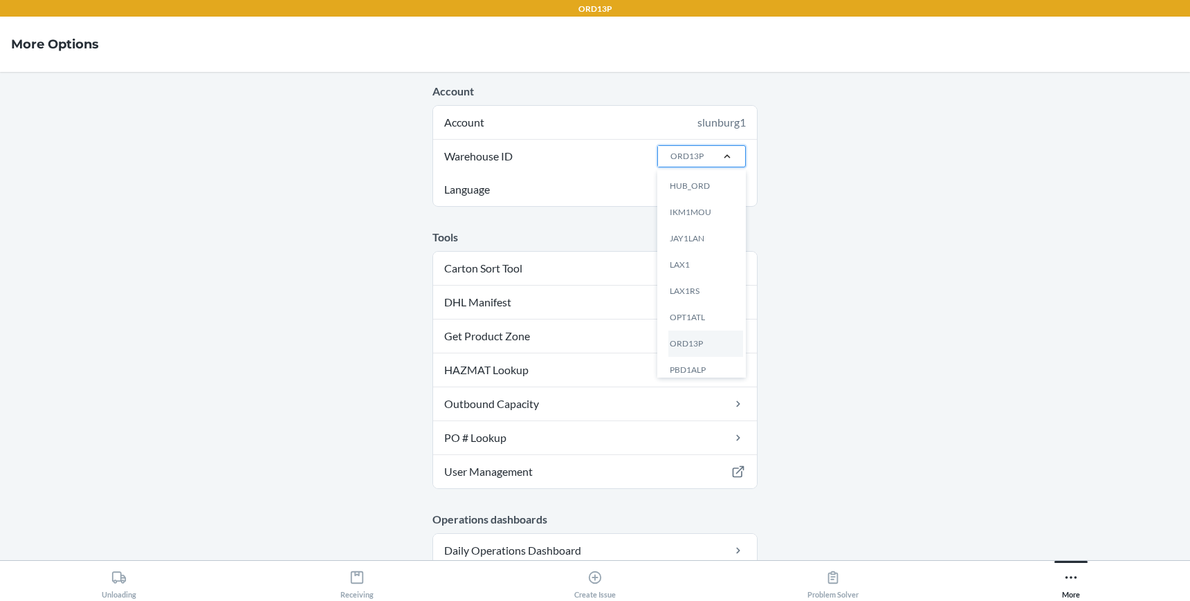
scroll to position [242, 0]
click at [676, 257] on div "LAX1" at bounding box center [705, 259] width 75 height 26
click at [670, 163] on input "Warehouse ID option LAX1 focused, 13 of 25. 25 results available. Use Up and Do…" at bounding box center [669, 156] width 1 height 12
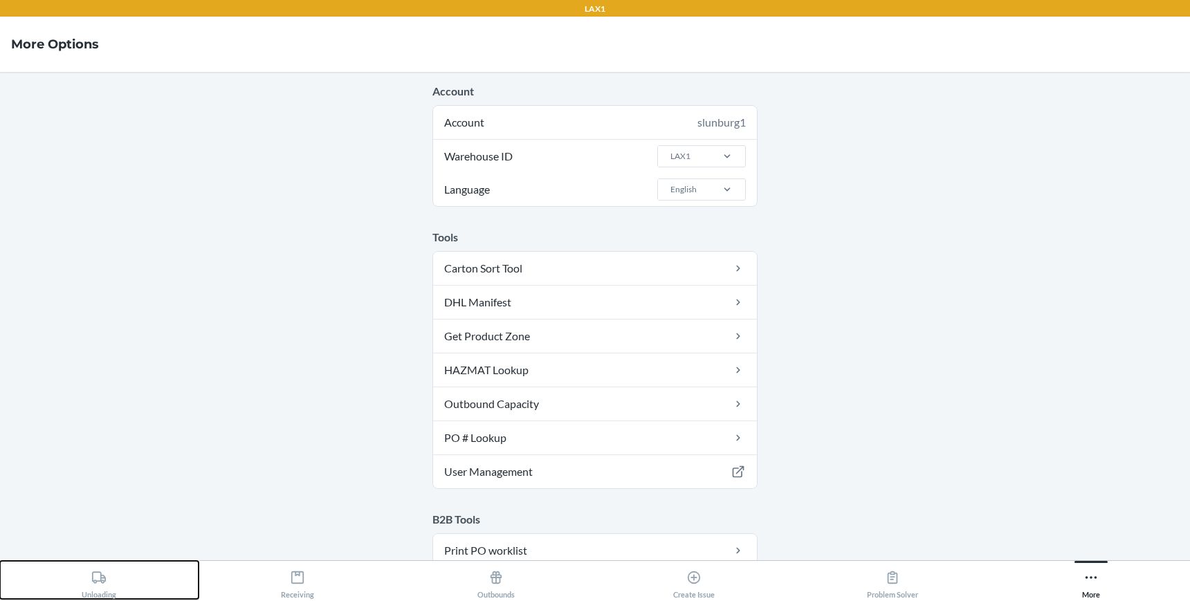
click at [106, 576] on icon at bounding box center [98, 577] width 15 height 15
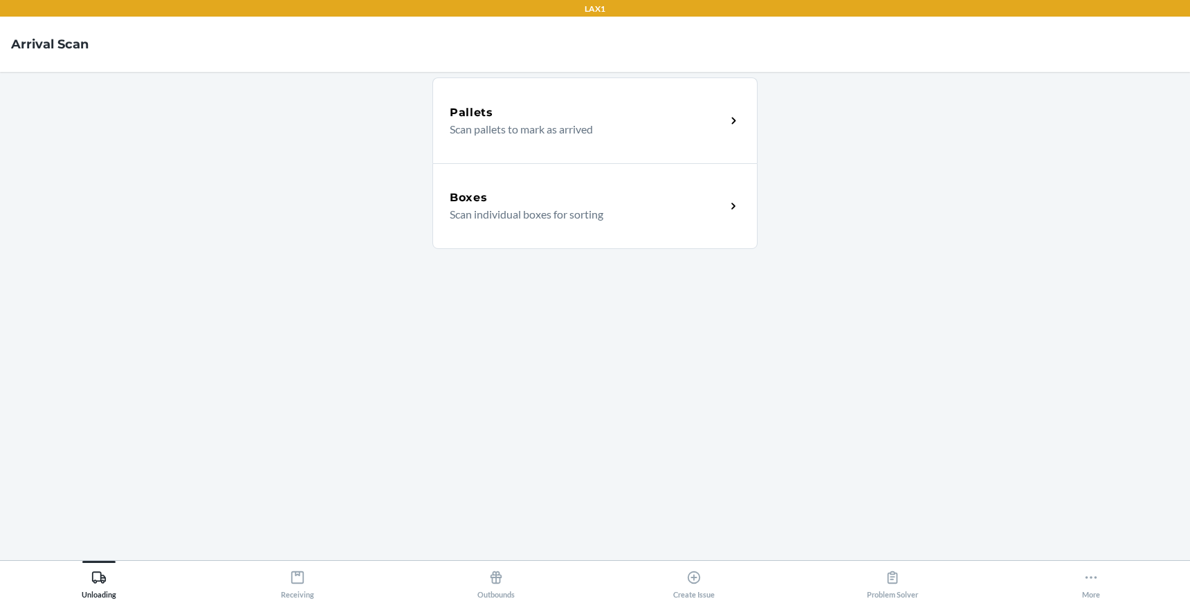
click at [593, 132] on p "Scan pallets to mark as arrived" at bounding box center [582, 129] width 265 height 17
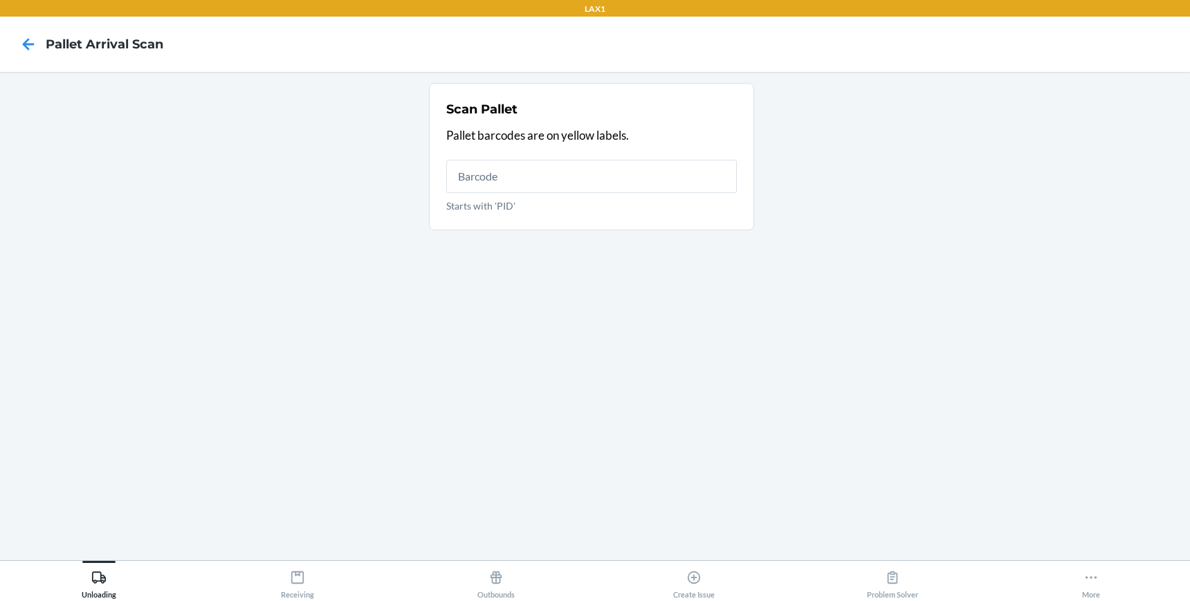
type input "["
type input "PID6UB4CN3"
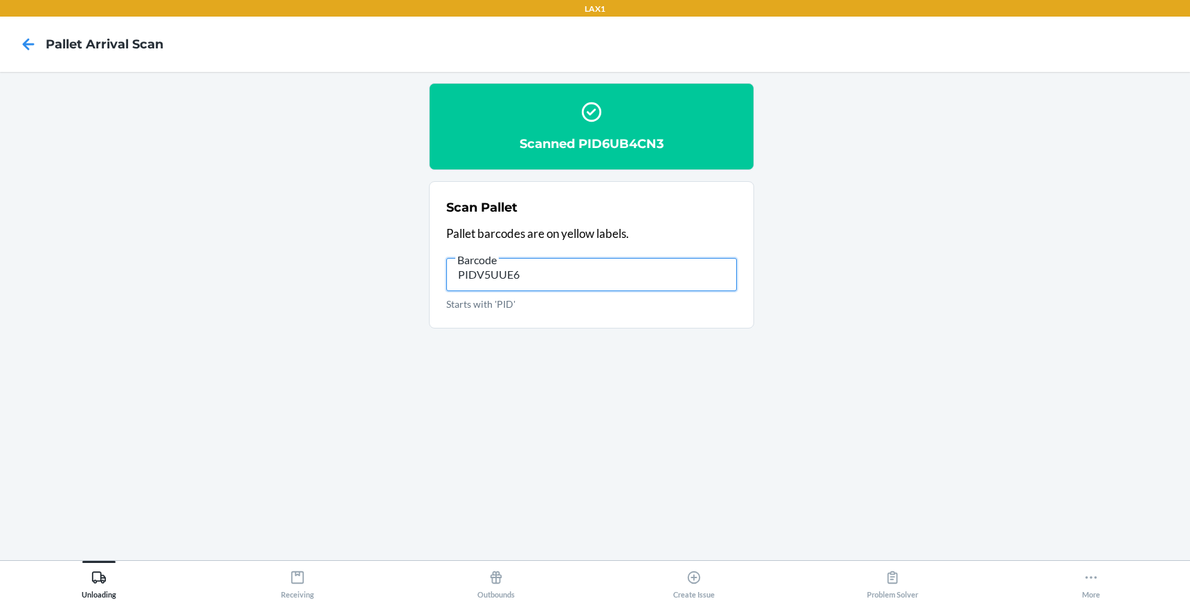
type input "PIDV5UUE64"
type input "PIDQZGFRHP"
type input "PID66UQENV"
type input "P"
type input "PIDFQZMYQN"
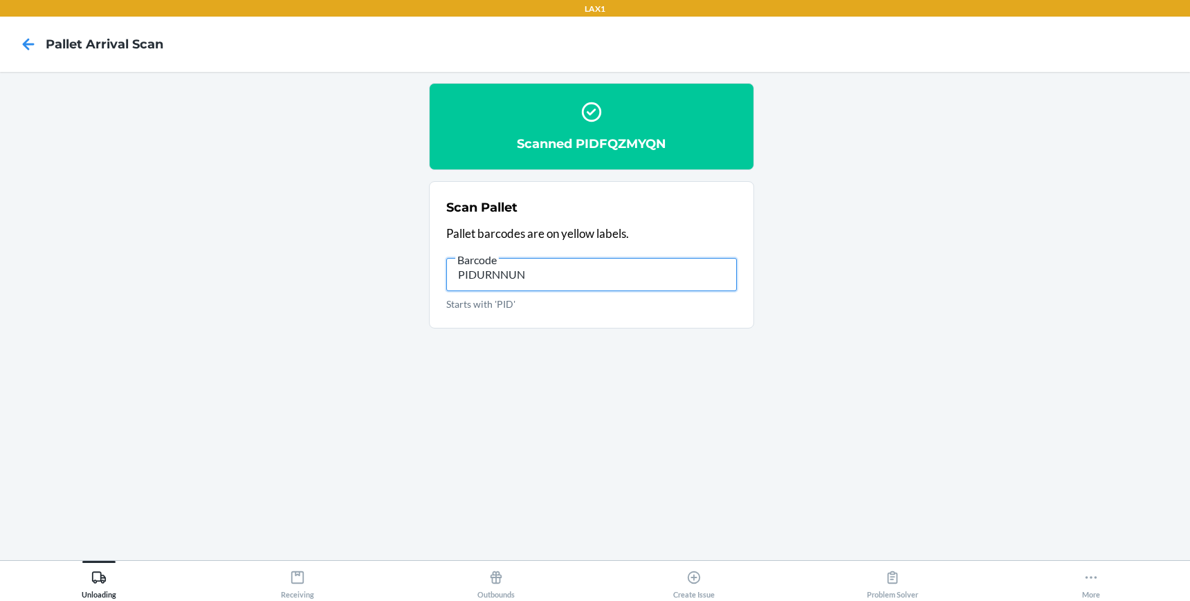
type input "PIDURNNUNR"
